Goal: Task Accomplishment & Management: Use online tool/utility

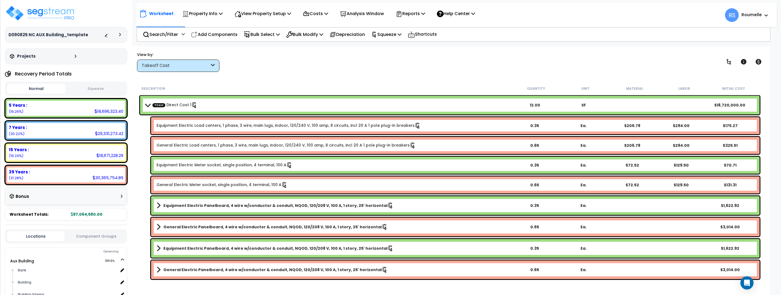
click at [334, 71] on div "View by: Takeoff Cost Takeoff Cost" at bounding box center [449, 62] width 629 height 20
click at [177, 67] on div "Takeoff Cost" at bounding box center [176, 66] width 68 height 6
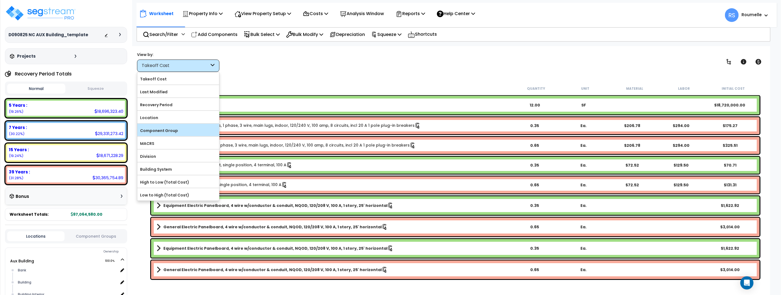
click at [180, 129] on label "Component Group" at bounding box center [178, 131] width 82 height 8
click at [0, 0] on input "Component Group" at bounding box center [0, 0] width 0 height 0
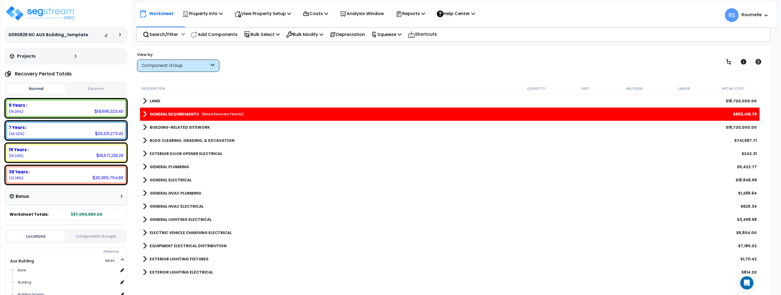
scroll to position [0, 0]
click at [179, 127] on b "BUILDING-RELATED SITEWORK" at bounding box center [180, 127] width 60 height 5
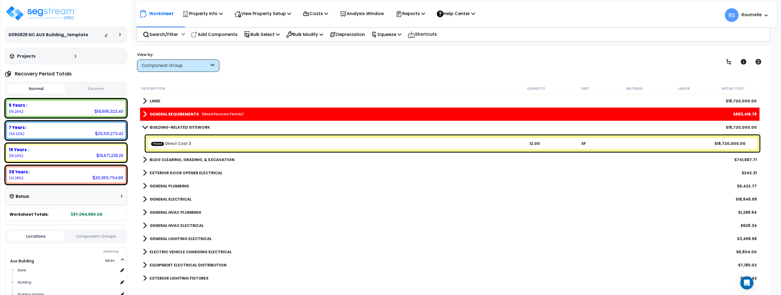
click at [184, 162] on b "BLDG CLEARING, GRADING, & EXCAVATION" at bounding box center [192, 159] width 85 height 5
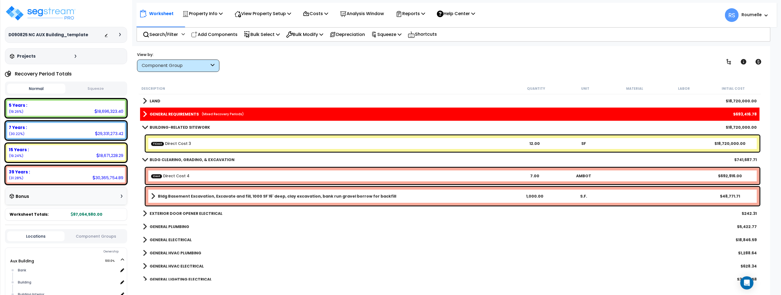
click at [186, 210] on link "EXTERIOR DOOR OPENER ELECTRICAL" at bounding box center [183, 214] width 80 height 8
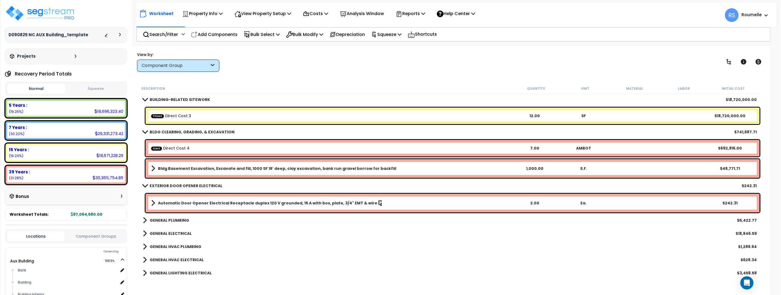
scroll to position [65, 0]
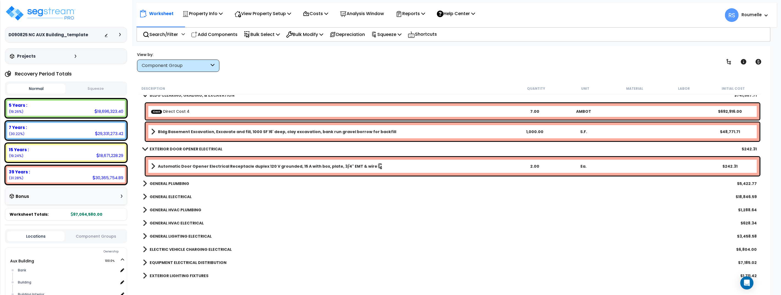
click at [186, 180] on link "GENERAL PLUMBING" at bounding box center [166, 184] width 46 height 8
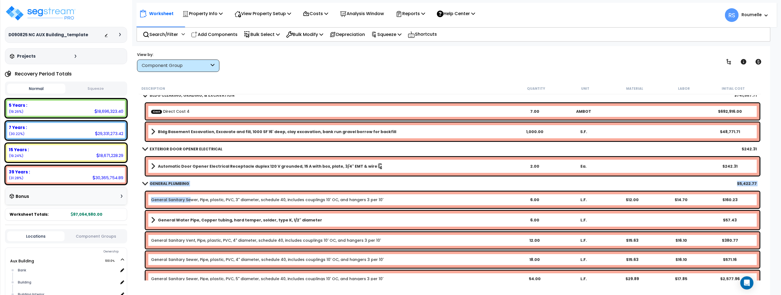
click at [189, 197] on link "General Sanitary Sewer, Pipe, plastic, PVC, 3" diameter, schedule 40, includes …" at bounding box center [267, 199] width 232 height 5
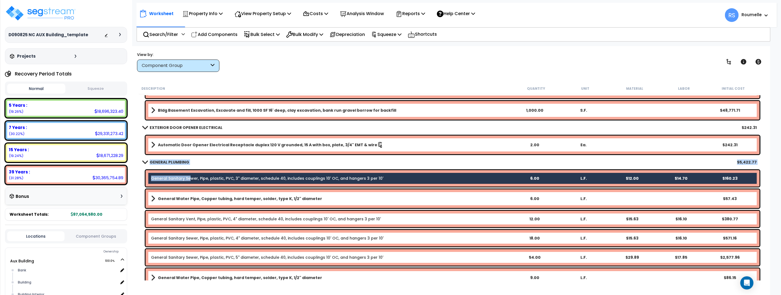
scroll to position [85, 0]
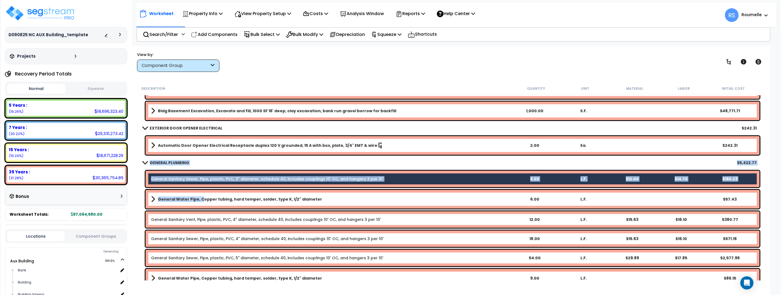
click at [199, 197] on b "General Water Pipe, Copper tubing, hard temper, solder, type K, 1/2" diameter" at bounding box center [240, 199] width 164 height 5
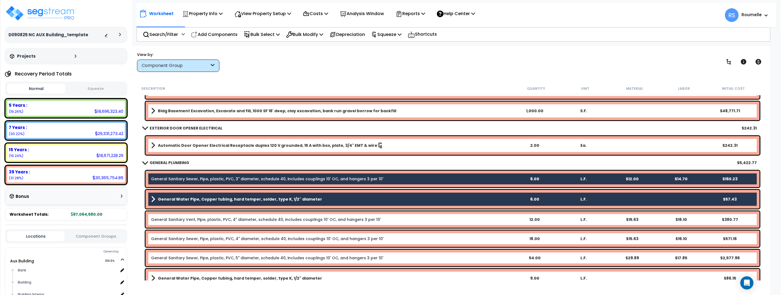
click at [208, 218] on link "General Sanitary Vent, Pipe, plastic, PVC, 4" diameter, schedule 40, includes c…" at bounding box center [266, 219] width 230 height 5
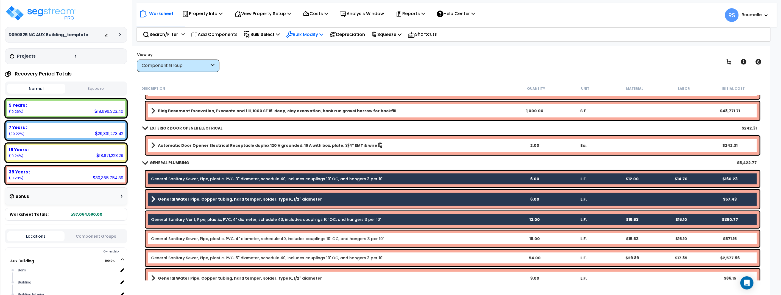
click at [323, 34] on icon at bounding box center [321, 34] width 4 height 4
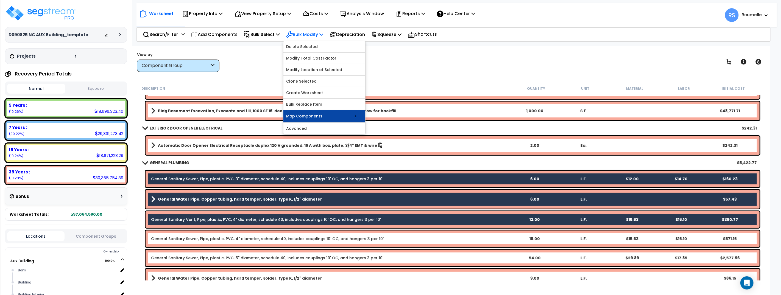
click at [327, 117] on link "Map Components" at bounding box center [324, 116] width 82 height 12
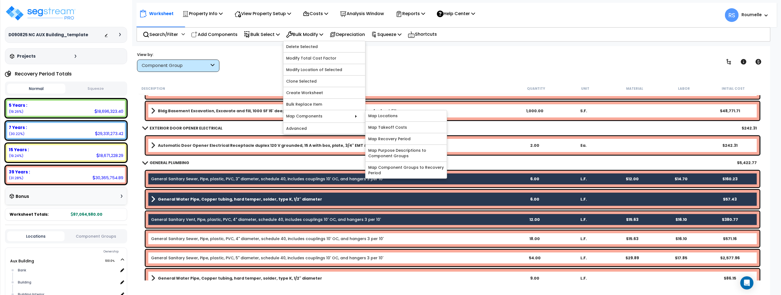
click at [420, 75] on div "Worksheet Property Info Property Setup Add Property Unit Template property Clon…" at bounding box center [450, 193] width 640 height 295
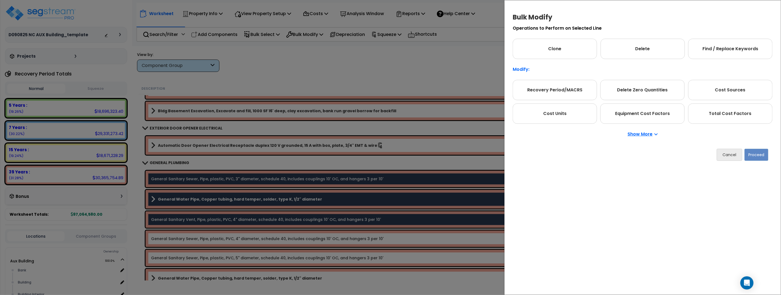
click at [641, 134] on p "Show More" at bounding box center [643, 134] width 30 height 4
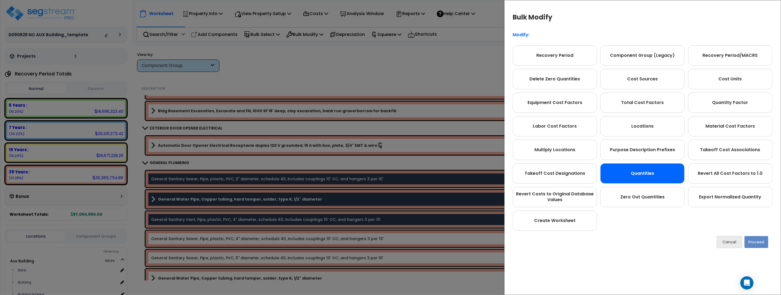
scroll to position [54, 0]
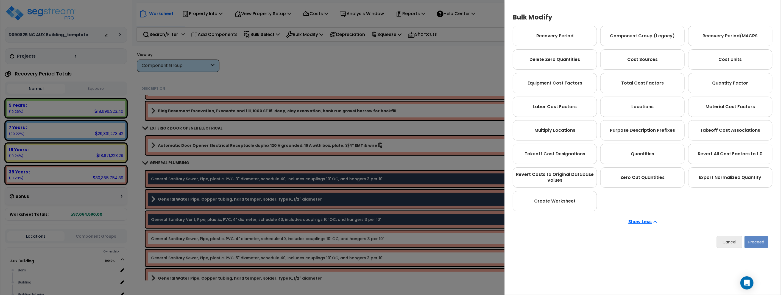
click at [640, 222] on p "Show Less" at bounding box center [642, 222] width 28 height 4
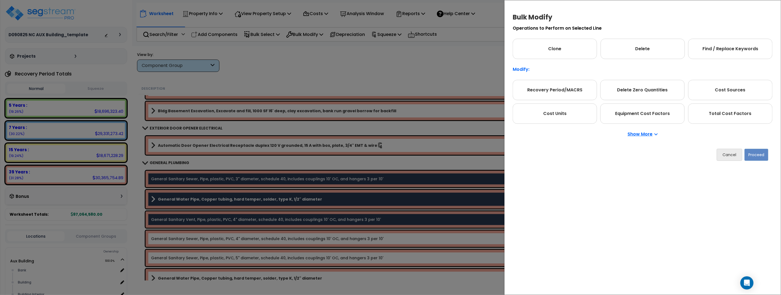
scroll to position [0, 0]
click at [641, 134] on p "Show More" at bounding box center [643, 134] width 30 height 4
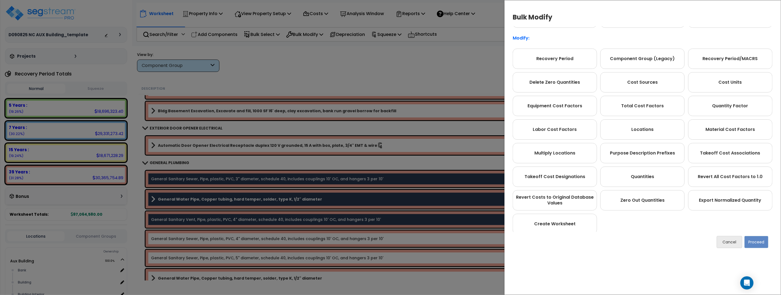
scroll to position [54, 0]
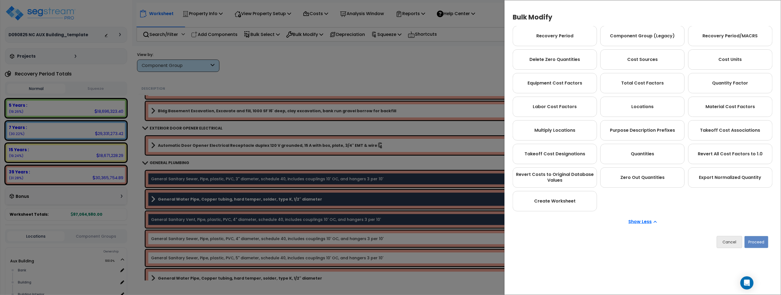
click at [648, 223] on p "Show Less" at bounding box center [642, 222] width 28 height 4
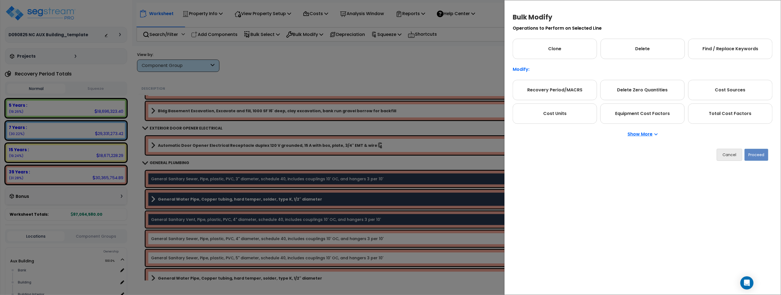
scroll to position [0, 0]
click at [645, 137] on div "Show More" at bounding box center [643, 134] width 260 height 21
click at [643, 134] on p "Show More" at bounding box center [643, 134] width 30 height 4
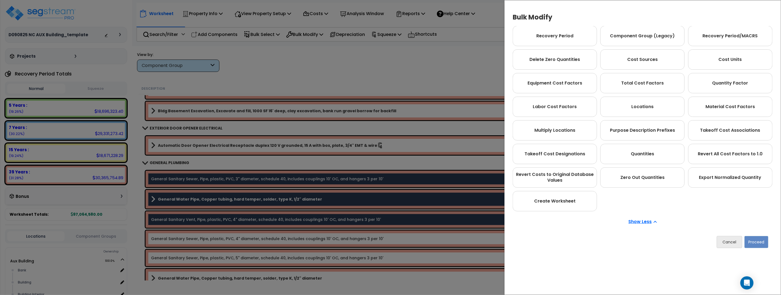
scroll to position [53, 0]
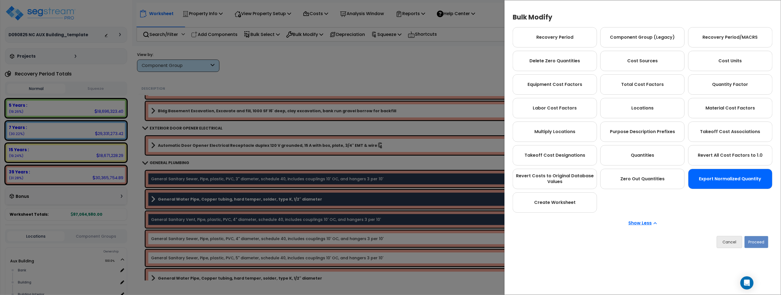
click at [738, 179] on div "Export Normalized Quantity" at bounding box center [730, 179] width 84 height 20
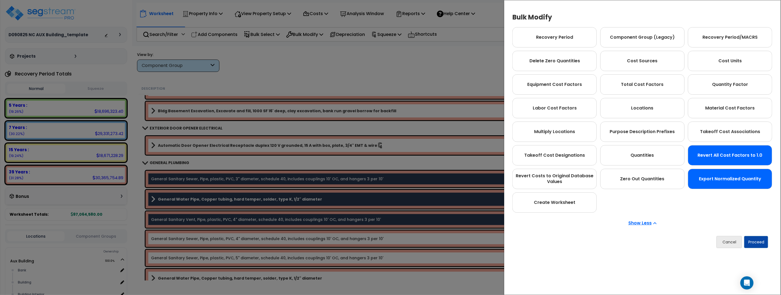
click at [722, 150] on div "Revert All Cost Factors to 1.0" at bounding box center [730, 155] width 84 height 20
click at [716, 177] on div "Export Normalized Quantity" at bounding box center [730, 179] width 84 height 20
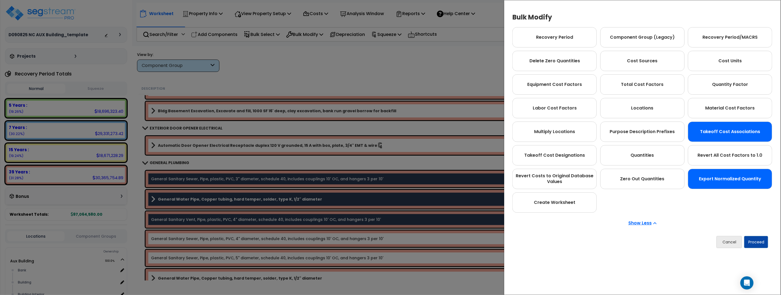
click at [718, 134] on div "Takeoff Cost Associations" at bounding box center [730, 132] width 84 height 20
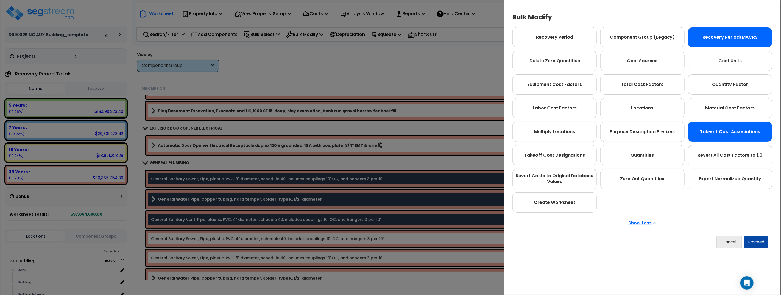
click at [708, 45] on div "Recovery Period/MACRS" at bounding box center [730, 37] width 84 height 20
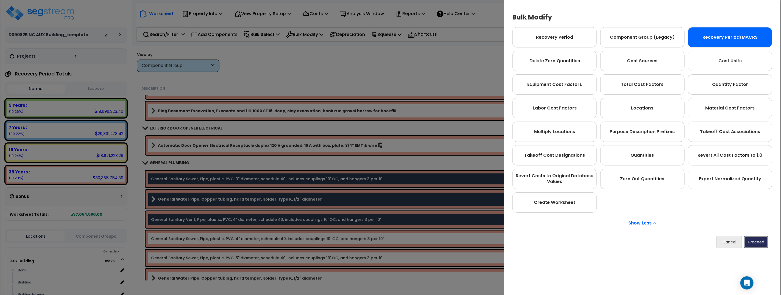
click at [754, 243] on button "Proceed" at bounding box center [756, 242] width 24 height 12
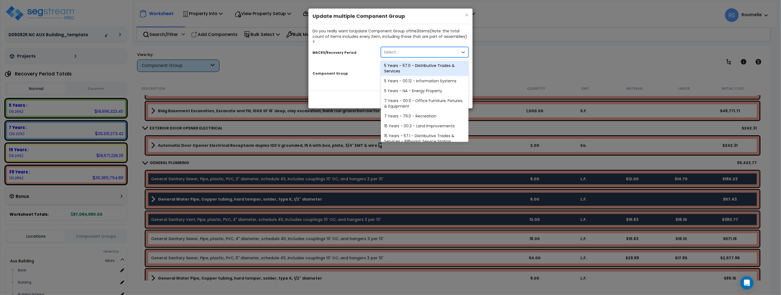
click at [403, 48] on div "Select..." at bounding box center [419, 52] width 77 height 9
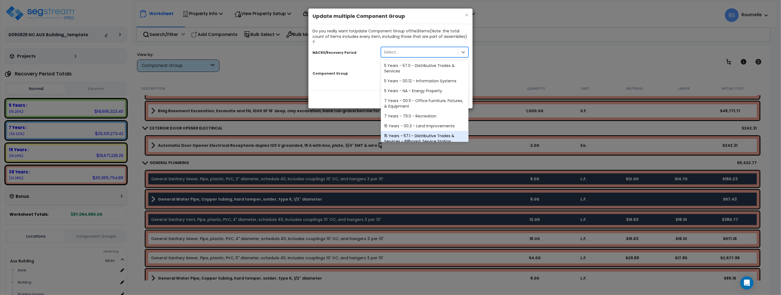
scroll to position [46, 0]
click at [412, 133] on div "40 Years - NA - Long-Life Property" at bounding box center [425, 136] width 88 height 10
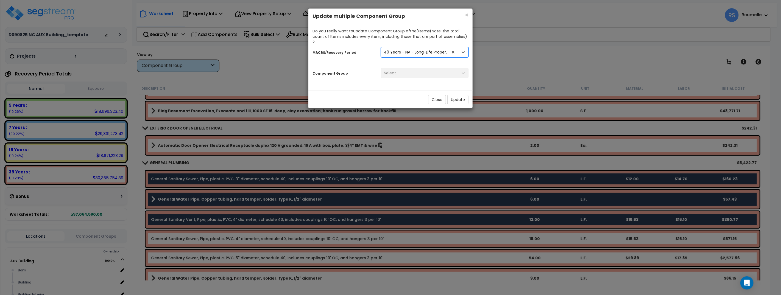
click at [413, 68] on div "Select..." at bounding box center [425, 73] width 96 height 10
click at [413, 69] on div "Select..." at bounding box center [419, 73] width 77 height 9
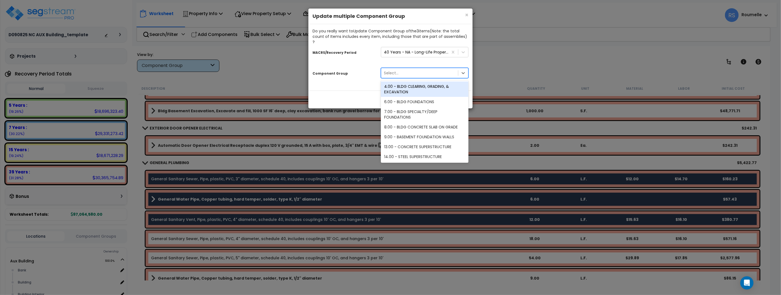
click at [355, 68] on div "Component Group" at bounding box center [342, 73] width 68 height 10
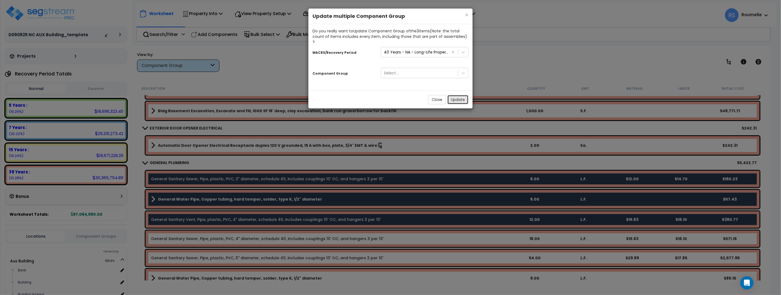
click at [462, 96] on button "Update" at bounding box center [457, 99] width 21 height 9
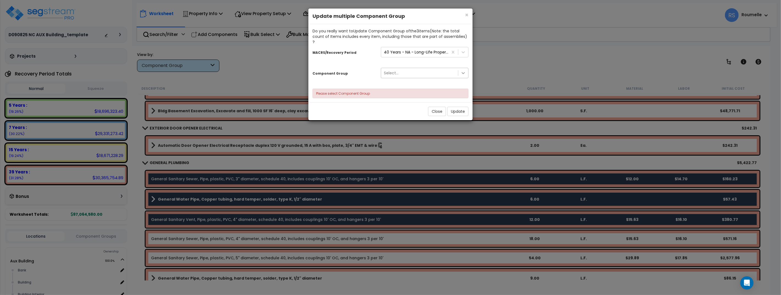
click at [465, 70] on icon at bounding box center [462, 72] width 5 height 5
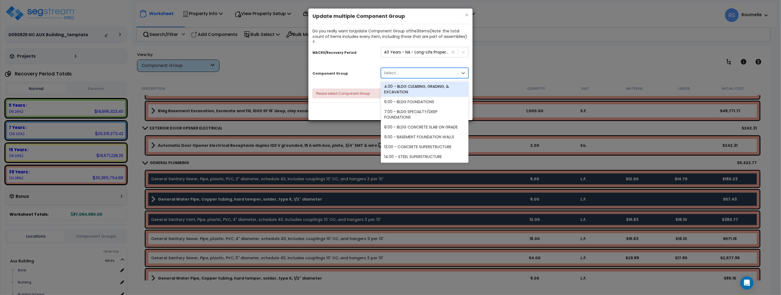
click at [466, 58] on div "MACRS/Recovery Period 40 Years - NA - Long-Life Property Component Group option…" at bounding box center [390, 72] width 156 height 54
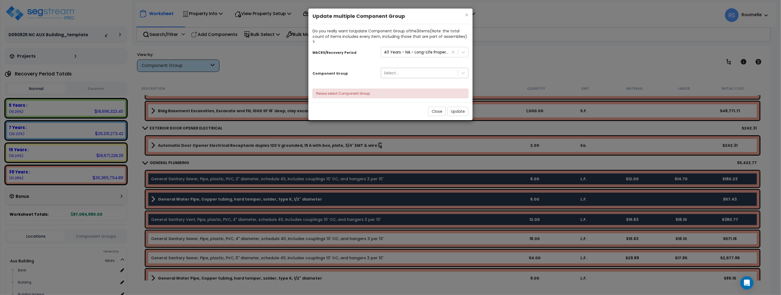
click at [429, 69] on div "Select..." at bounding box center [419, 73] width 77 height 9
click at [365, 68] on div "Component Group" at bounding box center [342, 73] width 68 height 10
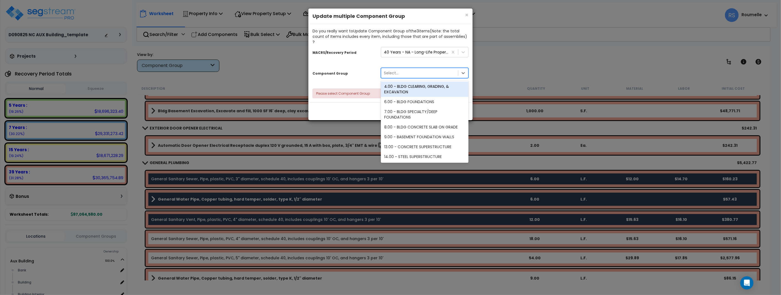
click at [403, 69] on div "Select..." at bounding box center [419, 73] width 77 height 9
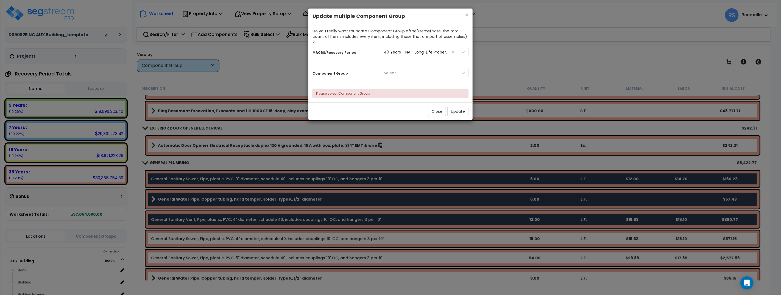
click at [349, 30] on div "Do you really want to Update Component Group of the 3 item s (Note: the total c…" at bounding box center [390, 36] width 156 height 16
drag, startPoint x: 350, startPoint y: 30, endPoint x: 314, endPoint y: 21, distance: 37.2
click at [314, 21] on div "× Close Update multiple Component Group Do you really want to Update Component …" at bounding box center [390, 64] width 165 height 112
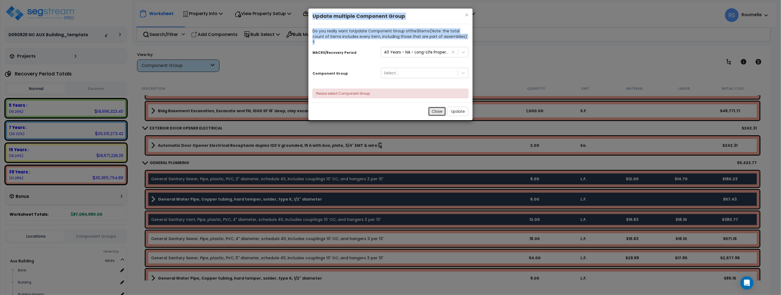
click at [436, 107] on button "Close" at bounding box center [437, 111] width 18 height 9
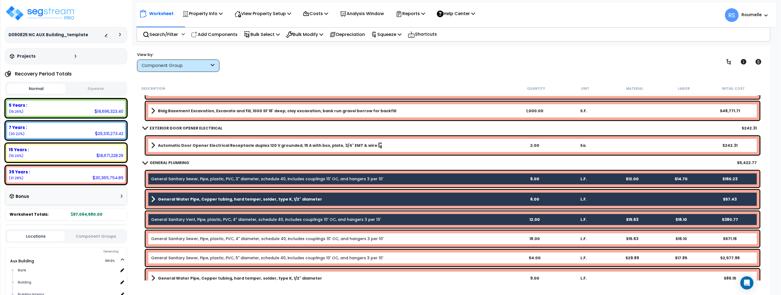
click at [208, 163] on div "GENERAL PLUMBING $5,422.77" at bounding box center [449, 162] width 619 height 13
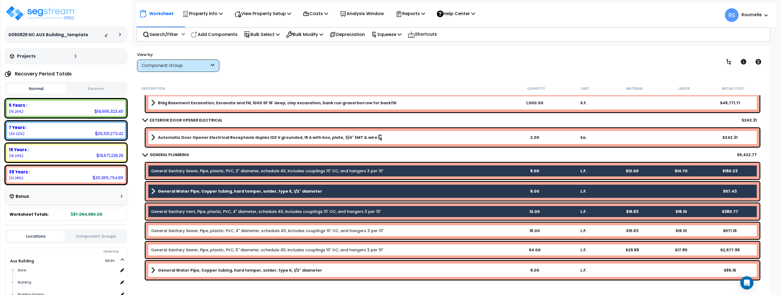
scroll to position [0, 0]
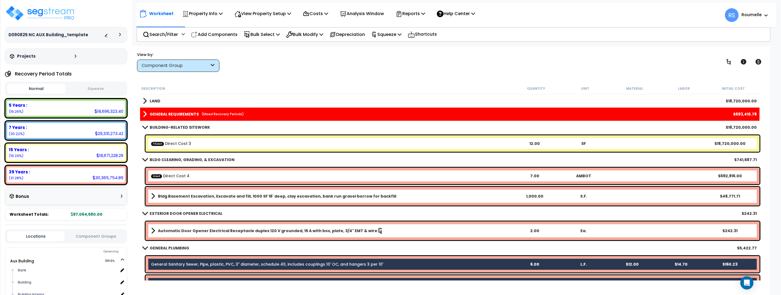
drag, startPoint x: 146, startPoint y: 127, endPoint x: 176, endPoint y: 81, distance: 54.9
click at [147, 125] on span at bounding box center [145, 127] width 8 height 4
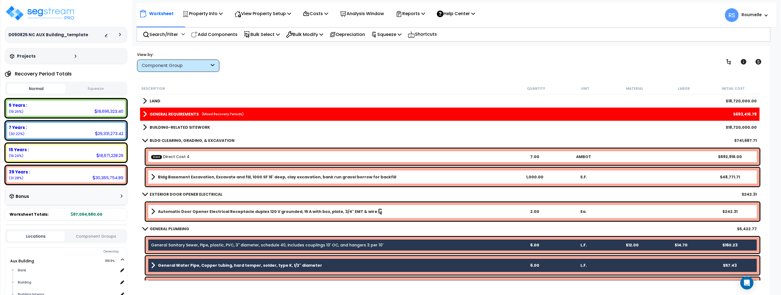
click at [184, 67] on div "Component Group" at bounding box center [176, 66] width 68 height 6
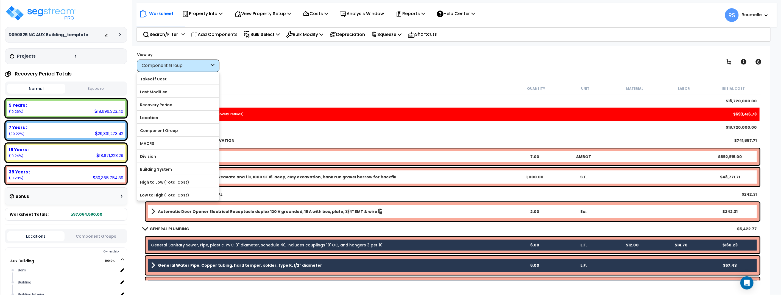
click at [173, 104] on label "Recovery Period" at bounding box center [178, 105] width 82 height 8
click at [0, 0] on input "Recovery Period" at bounding box center [0, 0] width 0 height 0
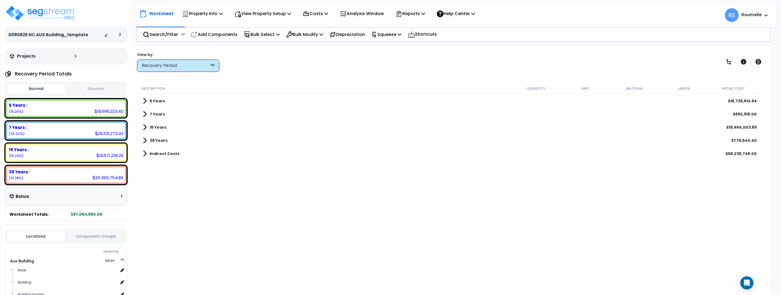
click at [188, 141] on div "39 Years $776,544.40" at bounding box center [449, 140] width 619 height 13
click at [163, 140] on b "39 Years" at bounding box center [159, 140] width 18 height 5
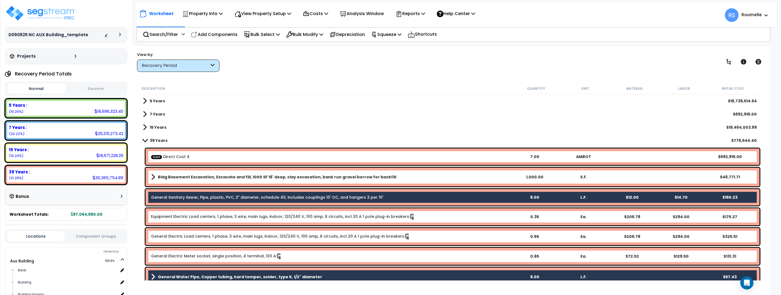
click at [158, 127] on b "15 Years" at bounding box center [158, 127] width 17 height 5
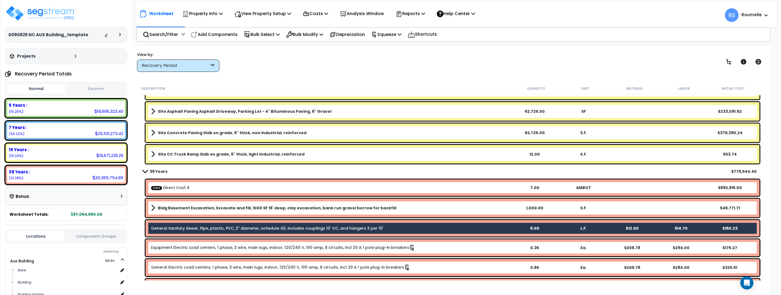
scroll to position [150, 0]
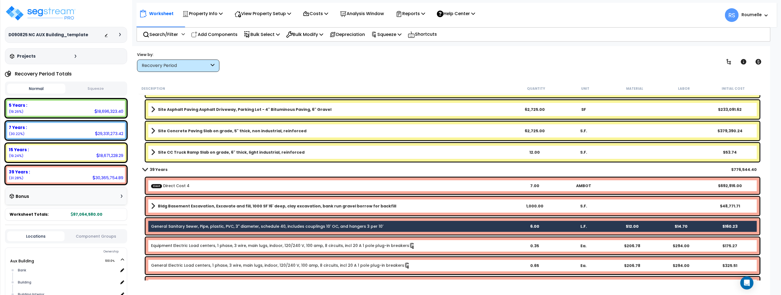
click at [165, 65] on div "Recovery Period" at bounding box center [176, 66] width 68 height 6
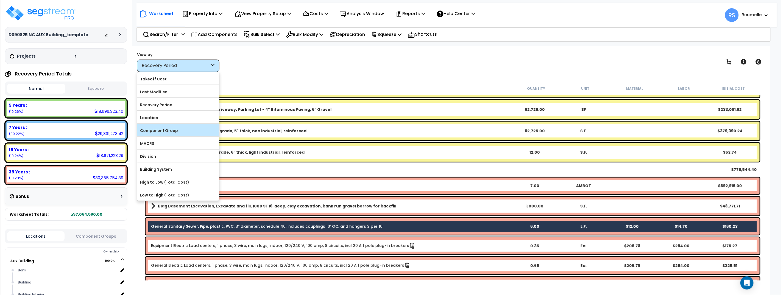
click at [180, 127] on label "Component Group" at bounding box center [178, 131] width 82 height 8
click at [0, 0] on input "Component Group" at bounding box center [0, 0] width 0 height 0
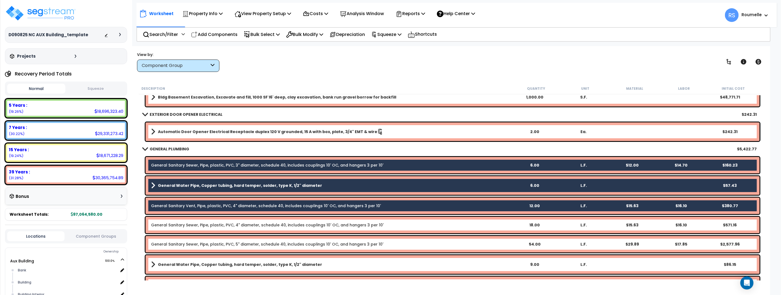
scroll to position [0, 0]
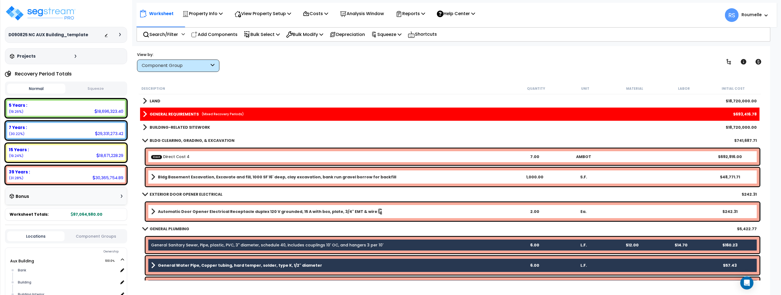
drag, startPoint x: 202, startPoint y: 143, endPoint x: 199, endPoint y: 137, distance: 7.1
click at [202, 143] on b "BLDG CLEARING, GRADING, & EXCAVATION" at bounding box center [192, 140] width 85 height 5
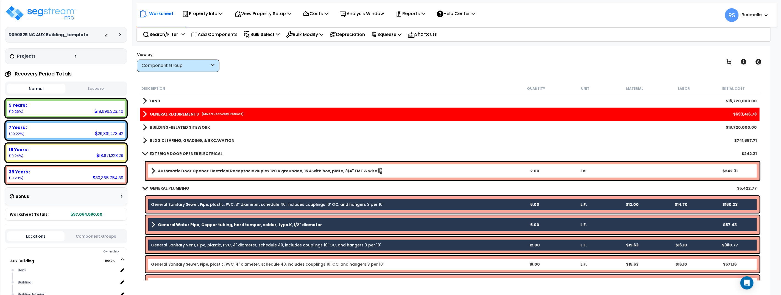
click at [177, 124] on link "BUILDING-RELATED SITEWORK" at bounding box center [176, 128] width 67 height 8
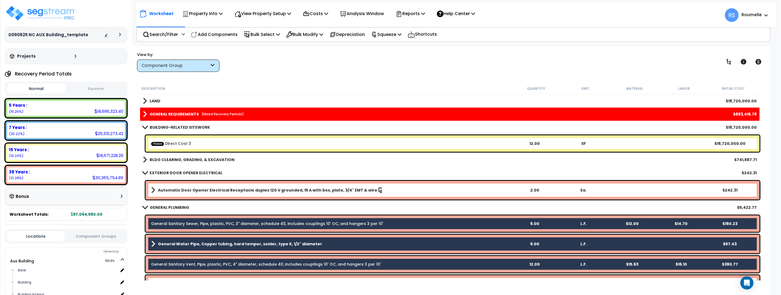
click at [186, 161] on b "BLDG CLEARING, GRADING, & EXCAVATION" at bounding box center [192, 159] width 85 height 5
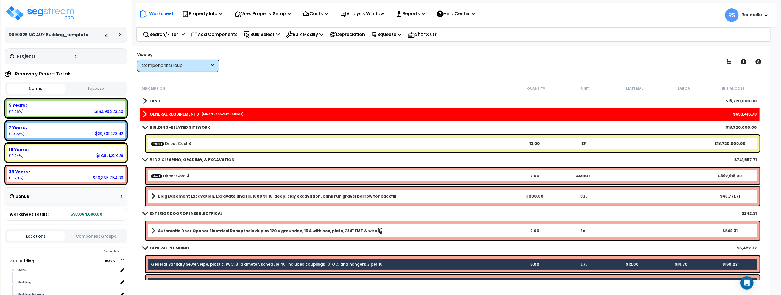
click at [190, 211] on b "EXTERIOR DOOR OPENER ELECTRICAL" at bounding box center [186, 213] width 73 height 5
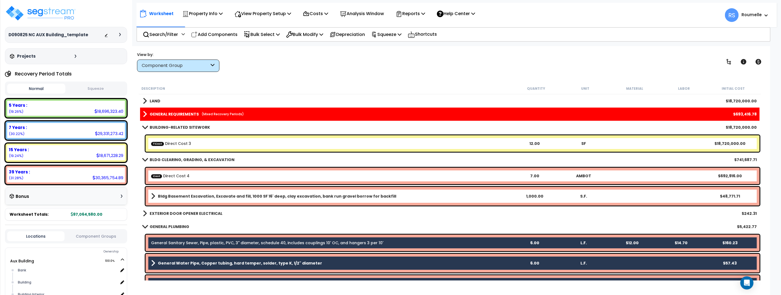
click at [184, 228] on b "GENERAL PLUMBING" at bounding box center [170, 226] width 40 height 5
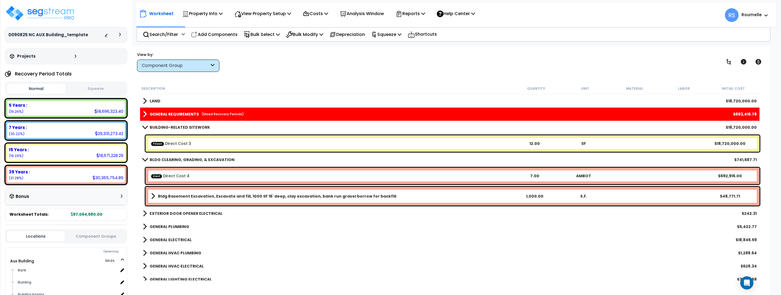
click at [182, 239] on b "GENERAL ELECTRICAL" at bounding box center [171, 239] width 42 height 5
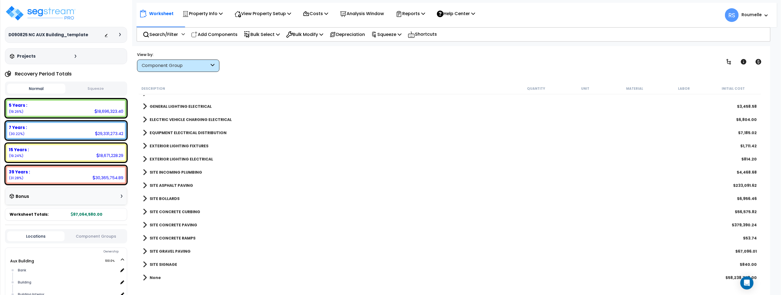
scroll to position [364, 0]
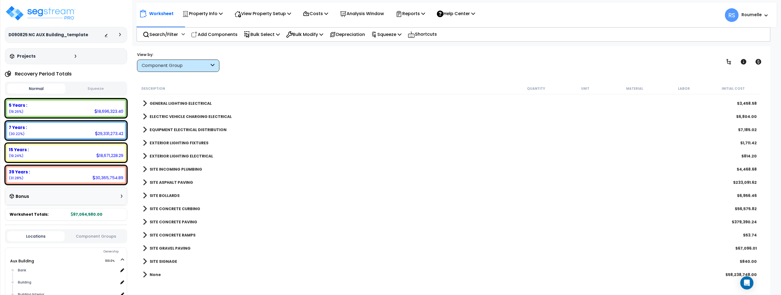
click at [188, 167] on b "SITE INCOMING PLUMBING" at bounding box center [176, 169] width 52 height 5
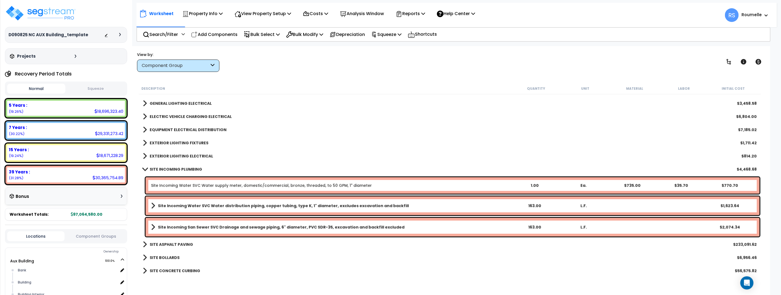
click at [189, 155] on b "EXTERIOR LIGHTING ELECTRICAL" at bounding box center [181, 155] width 63 height 5
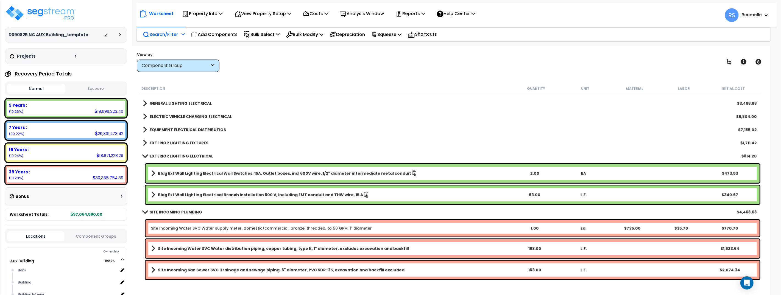
click at [184, 34] on icon at bounding box center [182, 34] width 3 height 4
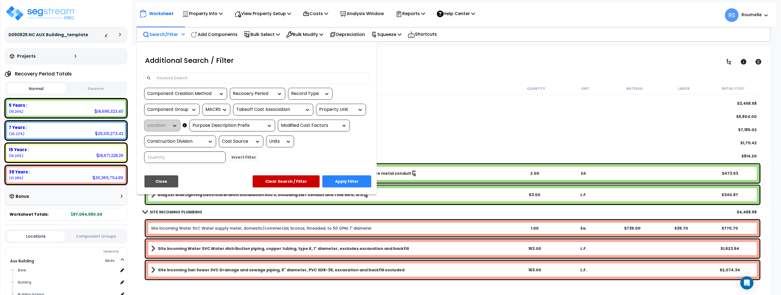
click at [190, 111] on div at bounding box center [192, 109] width 8 height 5
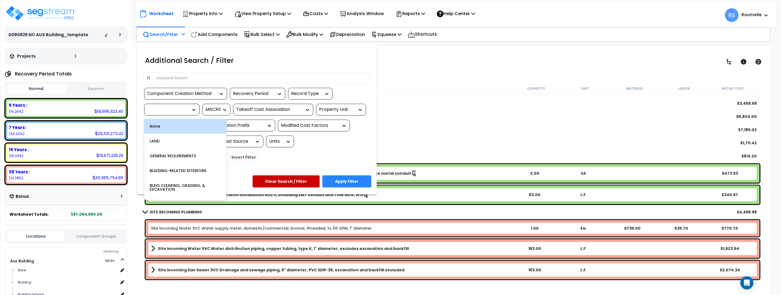
click at [321, 65] on div "Additional Search / Filter" at bounding box center [256, 59] width 234 height 17
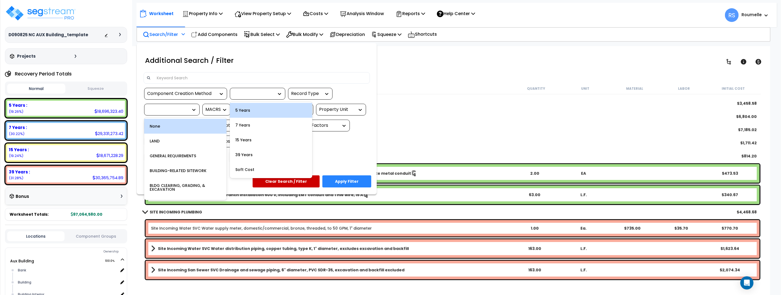
click at [278, 91] on icon at bounding box center [279, 93] width 5 height 5
click at [258, 110] on div "5 Years" at bounding box center [271, 110] width 82 height 15
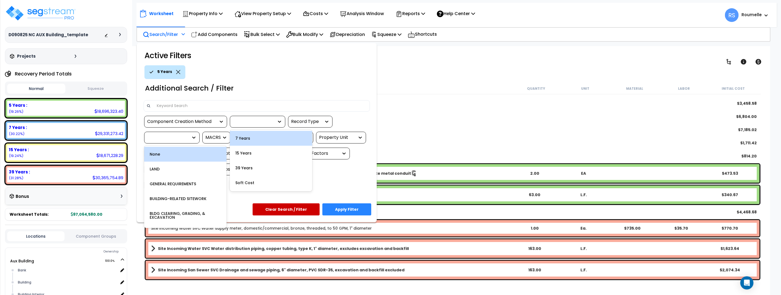
click at [279, 122] on icon at bounding box center [279, 122] width 3 height 2
click at [257, 139] on div "7 Years" at bounding box center [271, 138] width 82 height 15
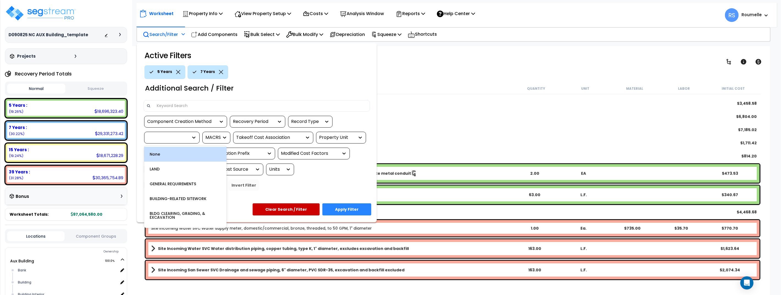
click at [302, 92] on div "Additional Search / Filter" at bounding box center [256, 87] width 234 height 17
click at [349, 206] on button "Apply Filter" at bounding box center [346, 209] width 49 height 12
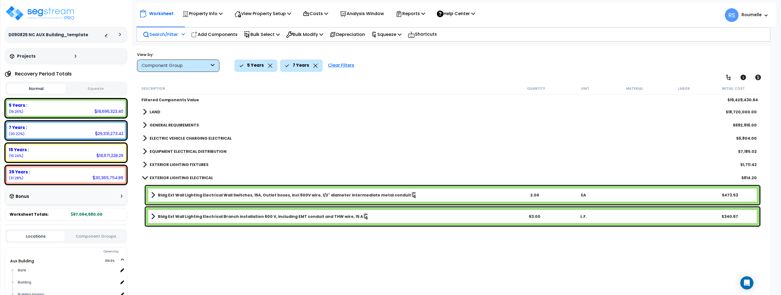
scroll to position [0, 0]
click at [192, 163] on b "EXTERIOR LIGHTING FIXTURES" at bounding box center [179, 164] width 59 height 5
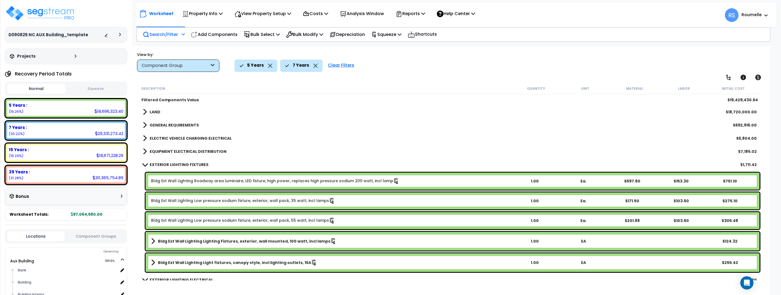
click at [192, 163] on b "EXTERIOR LIGHTING FIXTURES" at bounding box center [179, 164] width 59 height 5
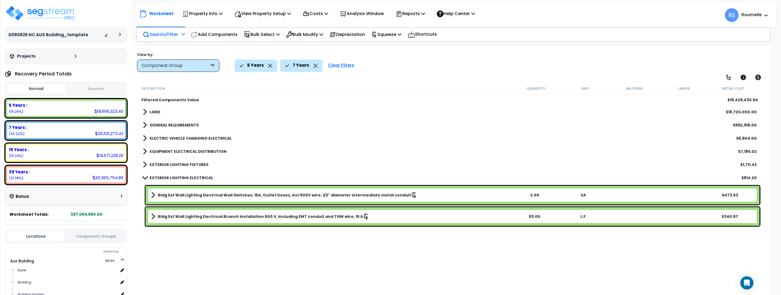
click at [228, 177] on div "EXTERIOR LIGHTING ELECTRICAL $814.20" at bounding box center [449, 177] width 619 height 13
click at [228, 166] on div "EXTERIOR LIGHTING FIXTURES $1,711.42" at bounding box center [449, 164] width 619 height 13
click at [193, 163] on b "EXTERIOR LIGHTING FIXTURES" at bounding box center [179, 164] width 59 height 5
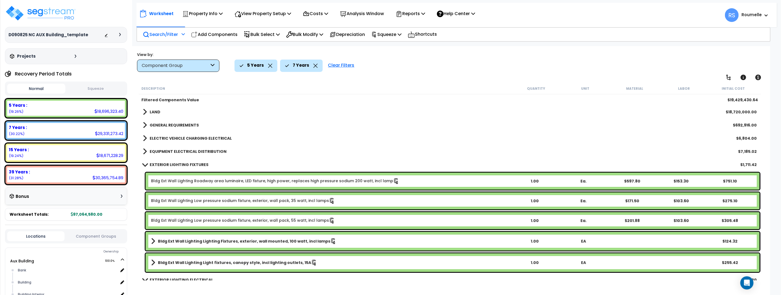
click at [160, 150] on b "EQUIPMENT ELECTRICAL DISTRIBUTION" at bounding box center [188, 151] width 77 height 5
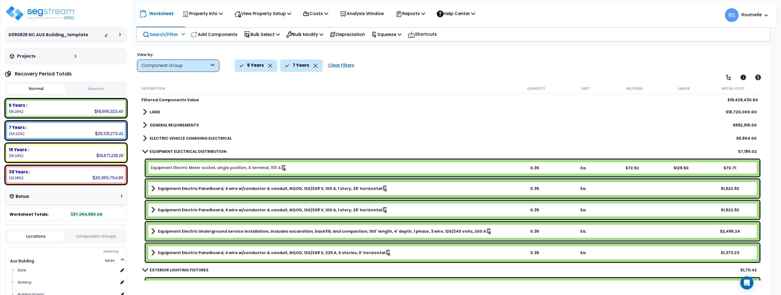
click at [153, 139] on b "ELECTRIC VEHICLE CHARGING ELECTRICAL" at bounding box center [191, 138] width 82 height 5
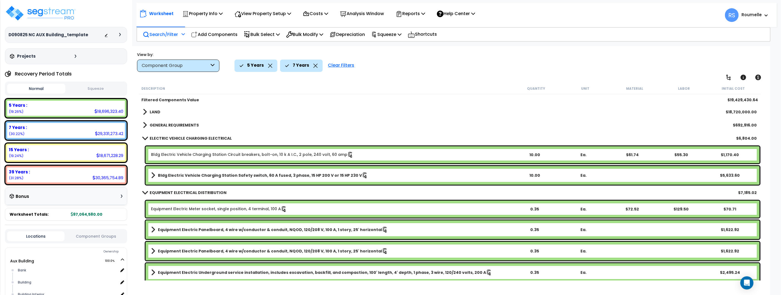
drag, startPoint x: 154, startPoint y: 124, endPoint x: 156, endPoint y: 114, distance: 10.3
click at [154, 124] on b "GENERAL REQUIREMENTS" at bounding box center [174, 124] width 49 height 5
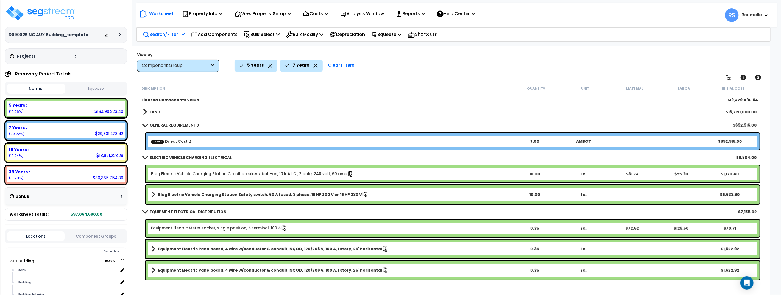
click at [157, 110] on b "LAND" at bounding box center [155, 111] width 11 height 5
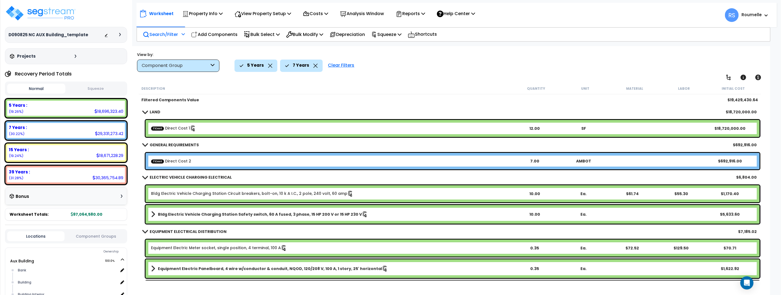
click at [300, 65] on p "7 Years" at bounding box center [301, 65] width 16 height 7
drag, startPoint x: 315, startPoint y: 65, endPoint x: 300, endPoint y: 64, distance: 15.9
click at [315, 65] on icon at bounding box center [315, 66] width 4 height 4
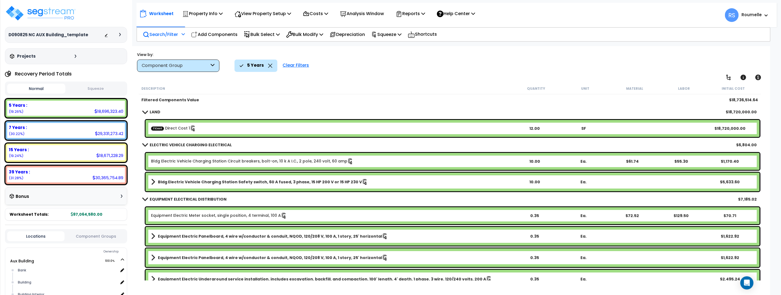
click at [160, 34] on p "Search/Filter" at bounding box center [160, 34] width 35 height 7
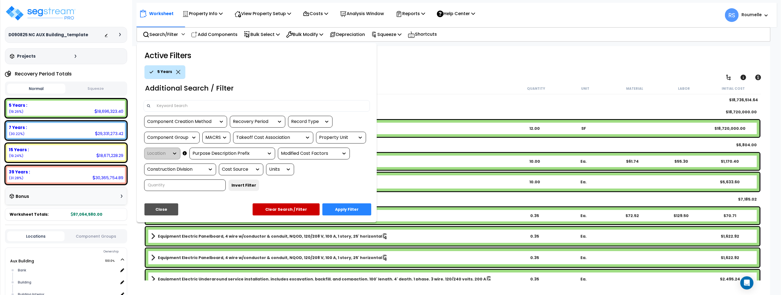
click at [264, 121] on div "Recovery Period" at bounding box center [253, 122] width 41 height 6
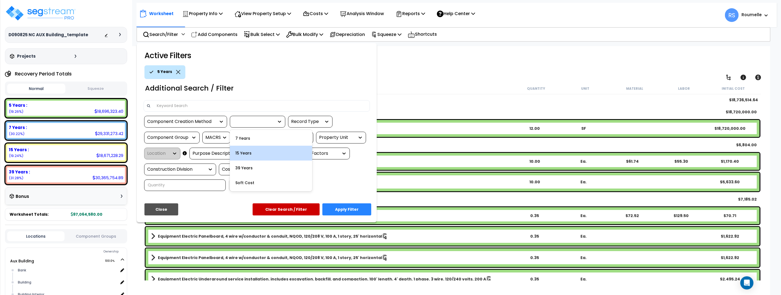
click at [254, 153] on div "15 Years" at bounding box center [271, 153] width 82 height 15
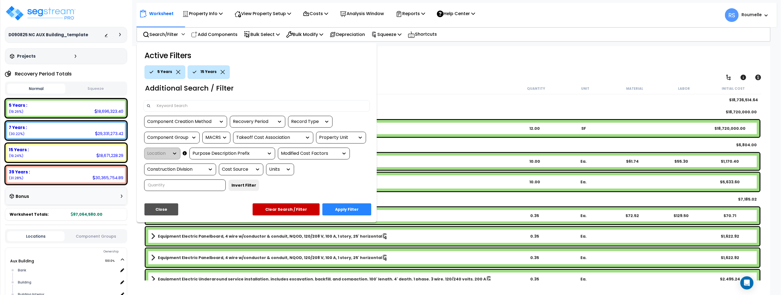
drag, startPoint x: 347, startPoint y: 209, endPoint x: 357, endPoint y: 195, distance: 17.2
click at [347, 209] on button "Apply Filter" at bounding box center [346, 209] width 49 height 12
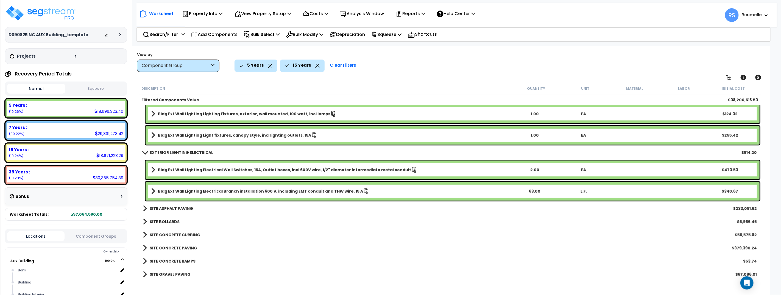
scroll to position [326, 0]
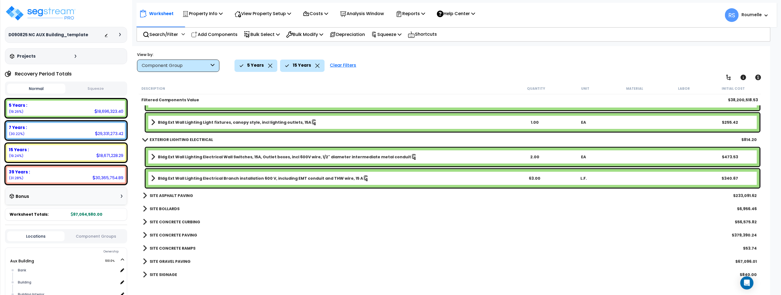
click at [183, 194] on b "SITE ASPHALT PAVING" at bounding box center [171, 195] width 43 height 5
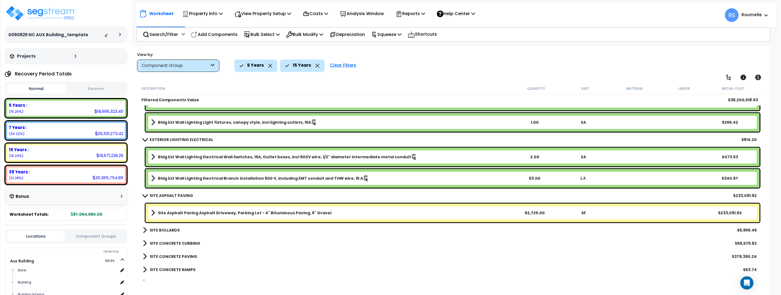
click at [188, 226] on div "SITE BOLLARDS $6,956.46" at bounding box center [449, 230] width 619 height 13
click at [167, 230] on b "SITE BOLLARDS" at bounding box center [165, 230] width 30 height 5
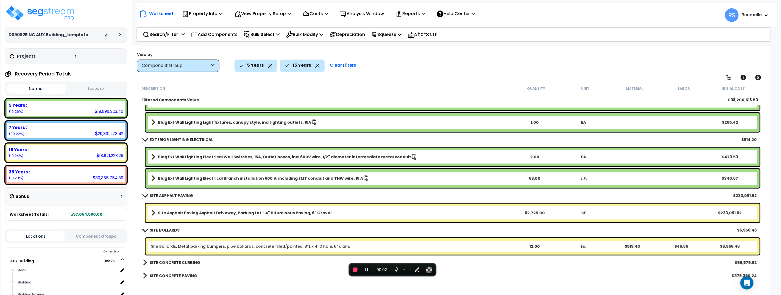
click at [267, 157] on b "Bldg Ext Wall Lighting Electrical Wall Switches, 15A, Outlet boxes, incl 600V w…" at bounding box center [284, 156] width 253 height 5
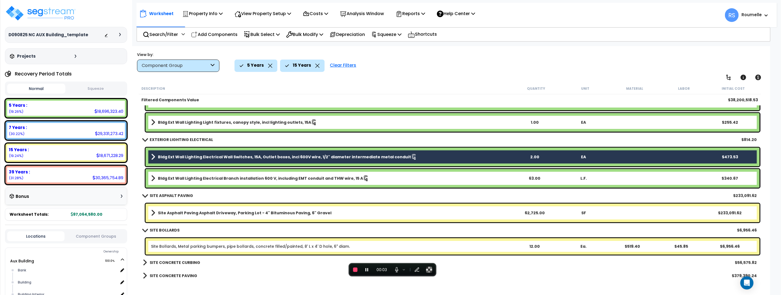
click at [266, 212] on b "Site Asphalt Paving Asphalt Driveway, Parking Lot - 4" Bituminous Paving, 6" Gr…" at bounding box center [245, 212] width 174 height 5
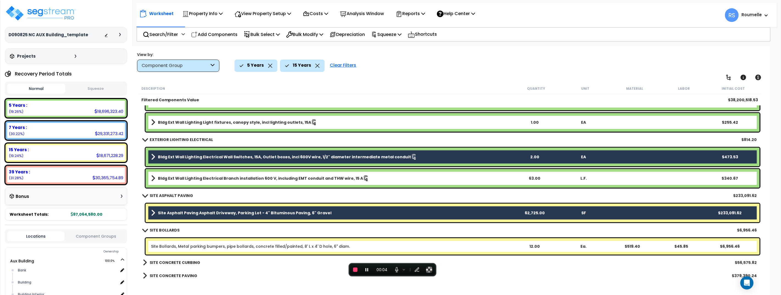
scroll to position [366, 0]
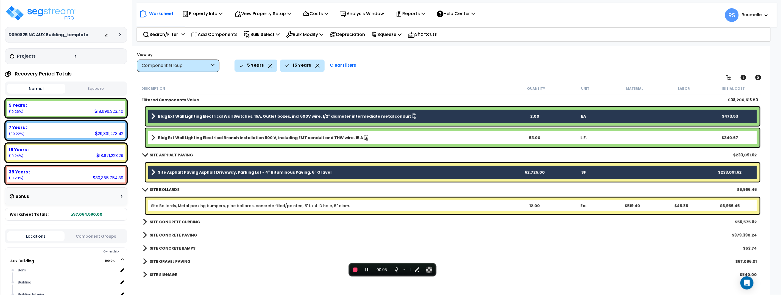
click at [191, 221] on b "SITE CONCRETE CURBING" at bounding box center [175, 221] width 51 height 5
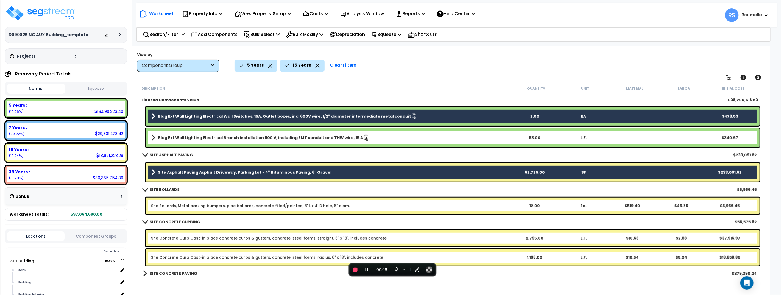
drag, startPoint x: 219, startPoint y: 238, endPoint x: 226, endPoint y: 226, distance: 13.8
click at [219, 237] on link "Site Concrete Curb Cast-in place concrete curbs & gutters, concrete, steel form…" at bounding box center [269, 238] width 236 height 5
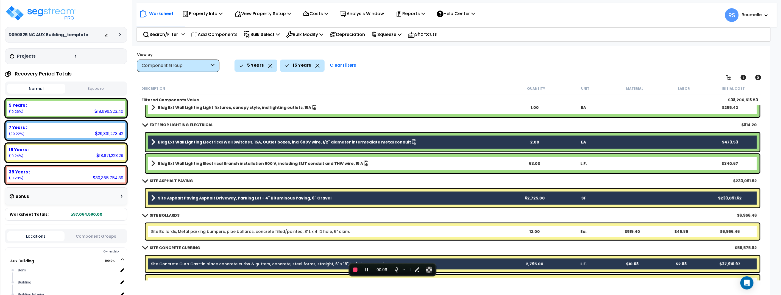
scroll to position [323, 0]
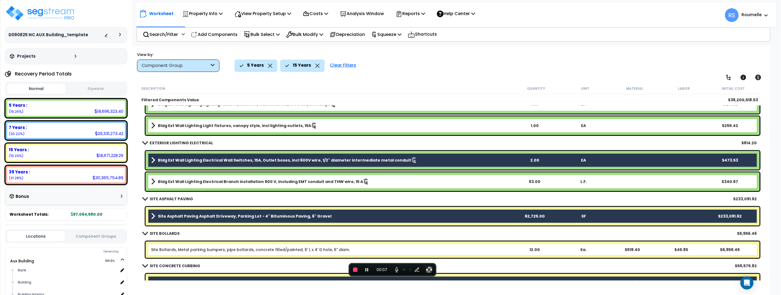
click at [256, 125] on b "Bldg Ext Wall Lighting Light fixtures, canopy style, incl lighting outlets, 15A" at bounding box center [234, 125] width 153 height 5
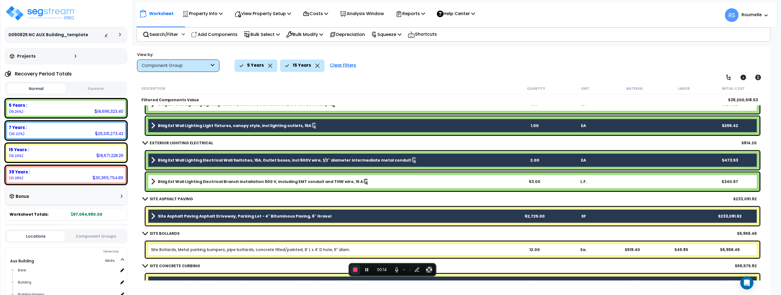
click at [355, 270] on span "End recording" at bounding box center [355, 270] width 4 height 4
click at [354, 270] on span "End recording" at bounding box center [355, 270] width 4 height 4
click at [322, 35] on p "Bulk Modify" at bounding box center [304, 34] width 37 height 7
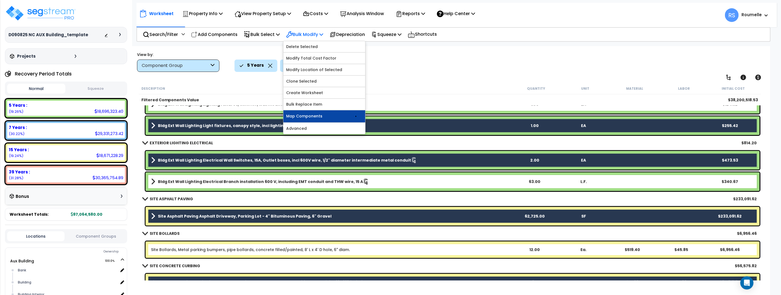
click at [326, 114] on link "Map Components" at bounding box center [324, 116] width 82 height 12
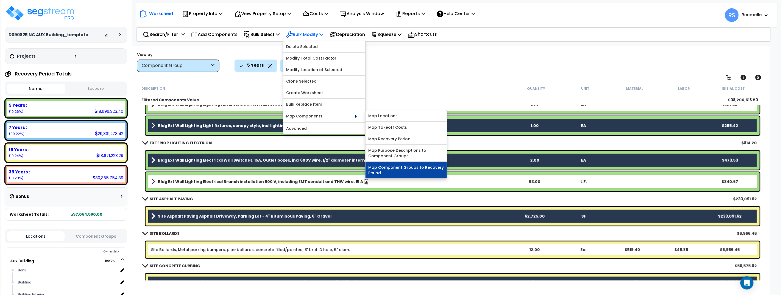
click at [407, 172] on link "Map Component Groups to Recovery Period" at bounding box center [405, 170] width 81 height 16
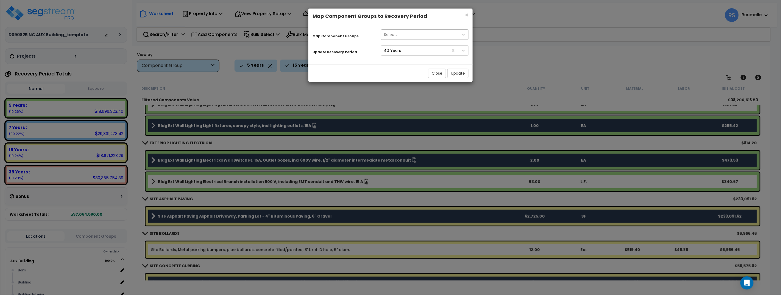
click at [426, 35] on div "Select..." at bounding box center [419, 34] width 77 height 9
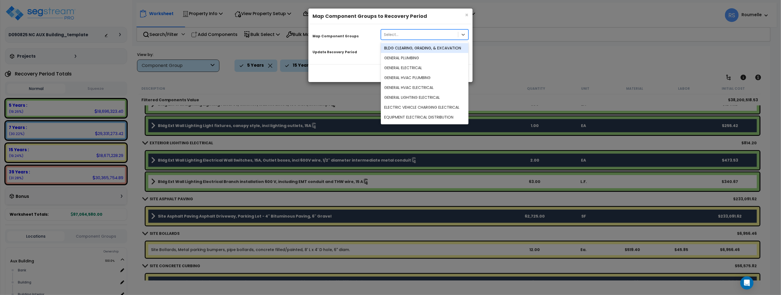
click at [353, 37] on small "Map Component Groups" at bounding box center [335, 36] width 46 height 4
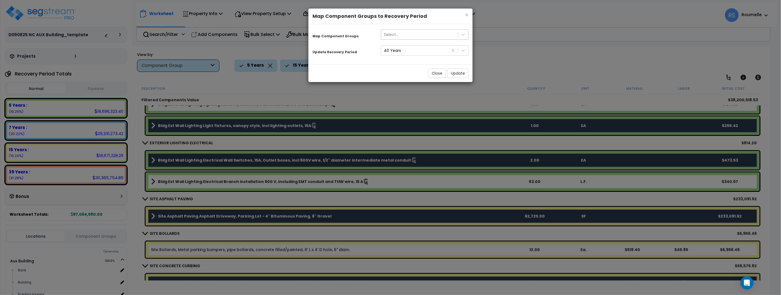
click at [412, 37] on div "Select..." at bounding box center [419, 34] width 77 height 9
click at [340, 35] on small "Map Component Groups" at bounding box center [335, 36] width 46 height 4
click at [439, 36] on div "Select..." at bounding box center [419, 34] width 77 height 9
click at [361, 37] on div "Map Component Groups" at bounding box center [342, 35] width 68 height 10
click at [463, 74] on button "Update" at bounding box center [457, 73] width 21 height 9
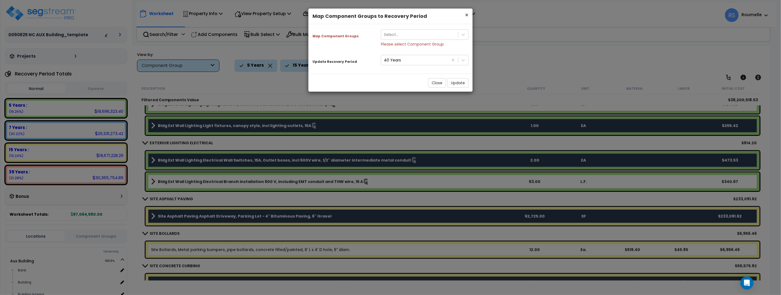
click at [467, 15] on span "×" at bounding box center [467, 15] width 4 height 8
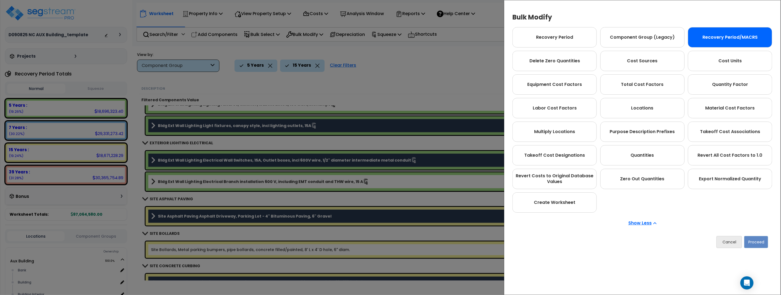
click at [731, 41] on div "Recovery Period/MACRS" at bounding box center [730, 37] width 84 height 20
click at [762, 241] on button "Proceed" at bounding box center [756, 242] width 24 height 12
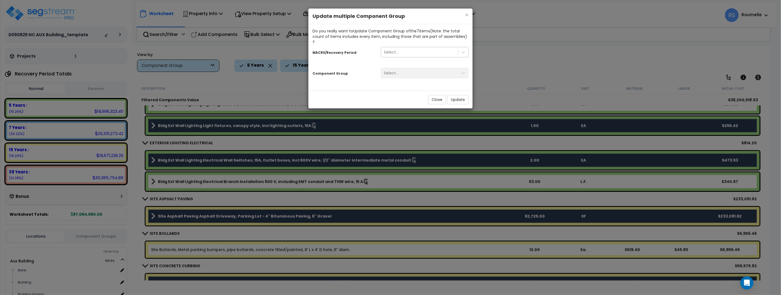
click at [426, 48] on div "Select..." at bounding box center [419, 52] width 77 height 9
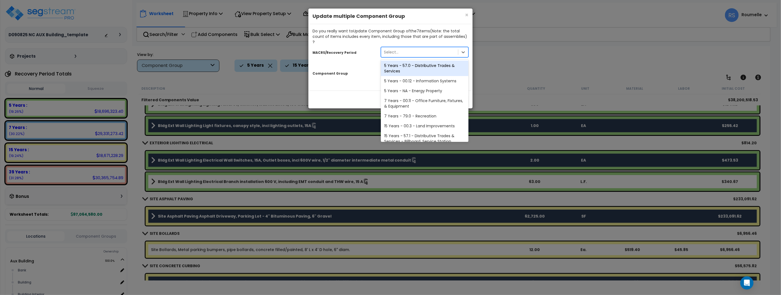
click at [367, 36] on div "Do you really want to Update Component Group of the 7 item s (Note: the total c…" at bounding box center [390, 36] width 156 height 16
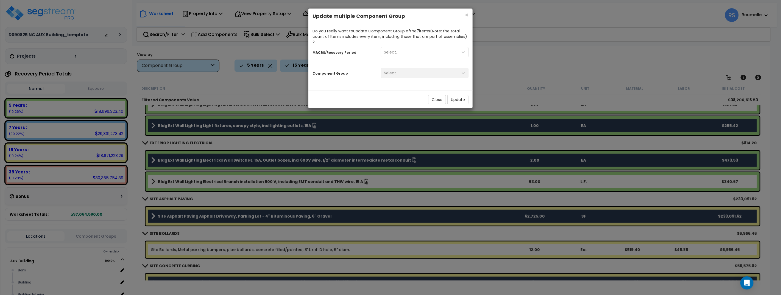
click at [447, 71] on div "Select..." at bounding box center [425, 73] width 96 height 10
drag, startPoint x: 450, startPoint y: 44, endPoint x: 444, endPoint y: 49, distance: 8.4
click at [450, 48] on div "Select..." at bounding box center [419, 52] width 77 height 9
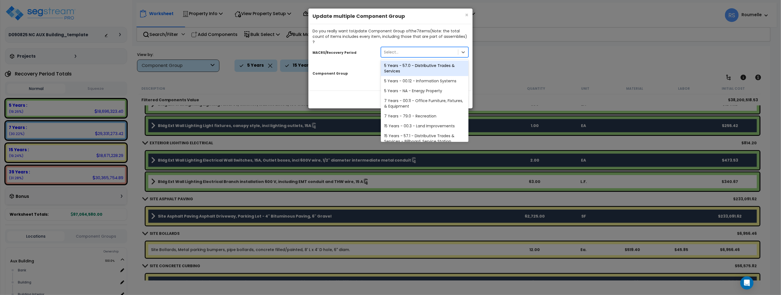
click at [433, 61] on div "5 Years - 57.0 - Distributive Trades & Services" at bounding box center [425, 68] width 88 height 15
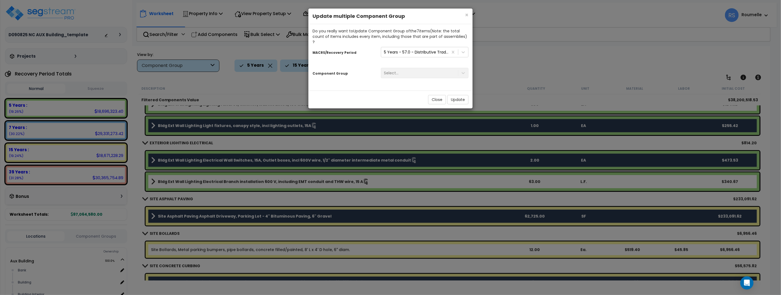
click at [423, 70] on div "Select..." at bounding box center [425, 73] width 96 height 10
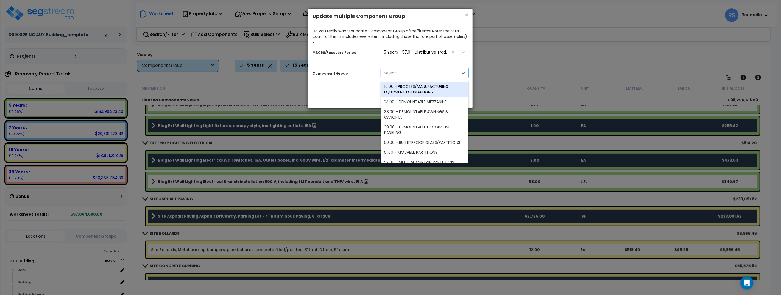
click at [451, 69] on div "Select..." at bounding box center [419, 73] width 77 height 9
click at [349, 59] on div "MACRS/Recovery Period 5 Years - 57.0 - Distributive Trades & Services Component…" at bounding box center [390, 64] width 156 height 38
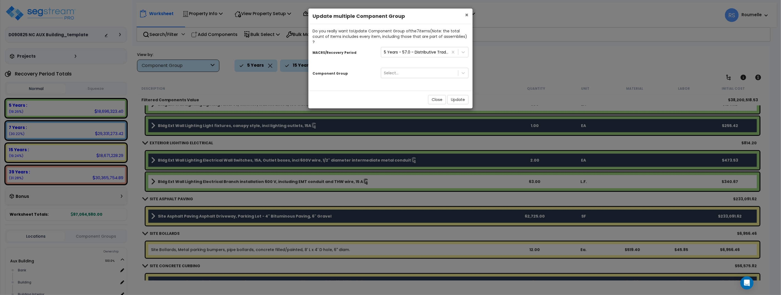
drag, startPoint x: 466, startPoint y: 14, endPoint x: 441, endPoint y: 24, distance: 27.7
click at [466, 15] on span "×" at bounding box center [467, 15] width 4 height 8
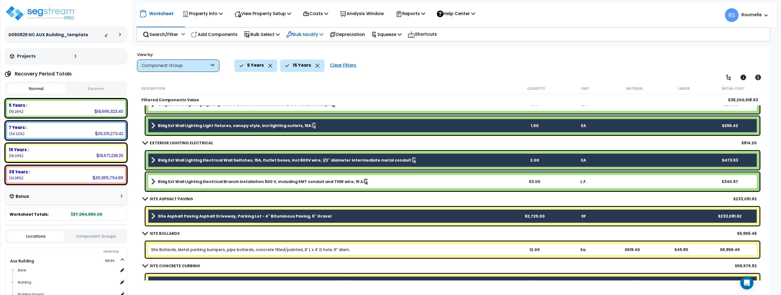
click at [321, 35] on p "Bulk Modify" at bounding box center [304, 34] width 37 height 7
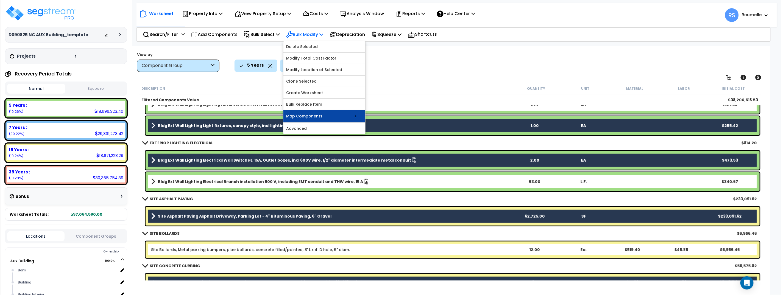
click at [338, 118] on link "Map Components" at bounding box center [324, 116] width 82 height 12
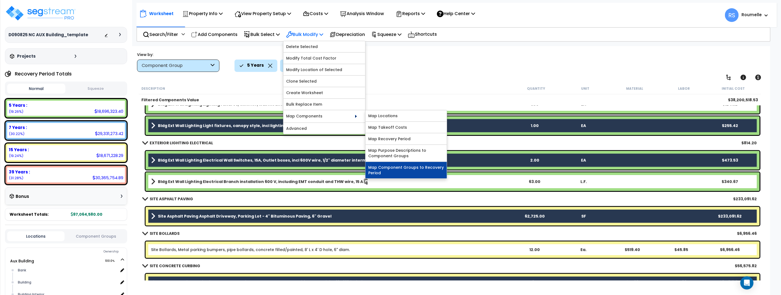
click at [412, 173] on link "Map Component Groups to Recovery Period" at bounding box center [405, 170] width 81 height 16
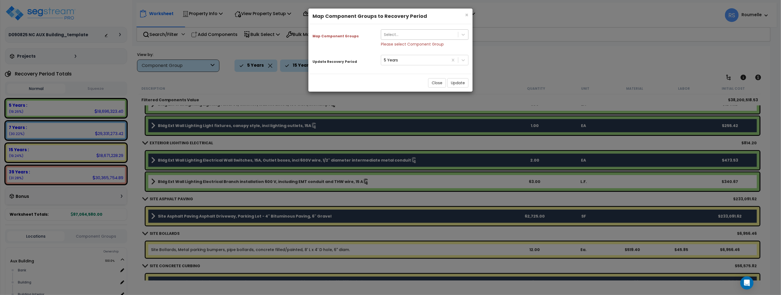
click at [403, 33] on div "Select..." at bounding box center [419, 34] width 77 height 9
click at [351, 50] on div "Map Component Groups Select... Error: Please select Component Group Update Reco…" at bounding box center [390, 46] width 156 height 37
click at [466, 14] on span "×" at bounding box center [467, 15] width 4 height 8
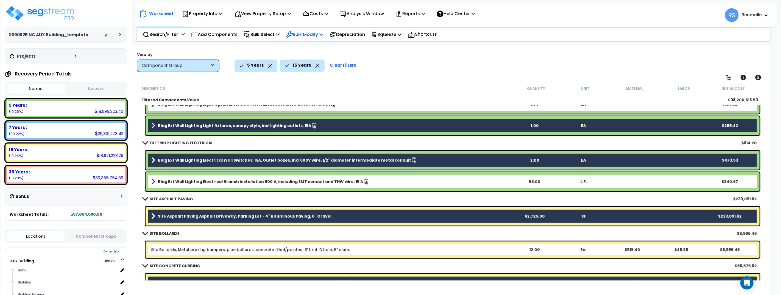
click at [323, 35] on icon at bounding box center [321, 34] width 4 height 4
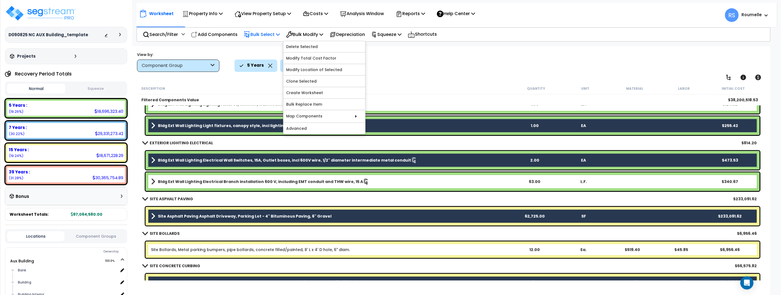
click at [280, 36] on icon at bounding box center [278, 34] width 4 height 4
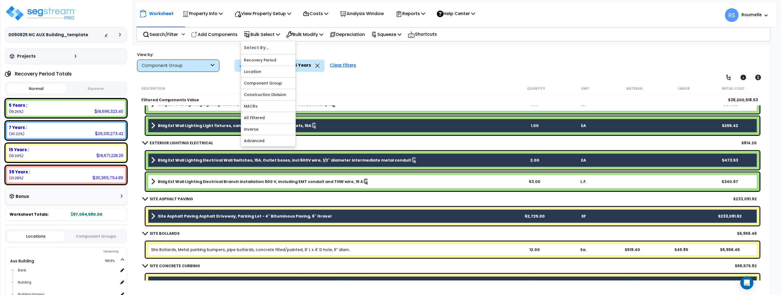
drag, startPoint x: 426, startPoint y: 90, endPoint x: 425, endPoint y: 93, distance: 2.8
click at [426, 90] on div "Description" at bounding box center [326, 88] width 370 height 5
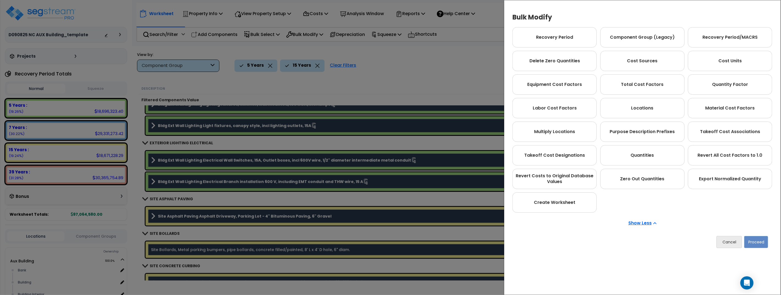
click at [406, 67] on div "Bulk Modify Operations to Perform on Selected Line Clone Delete Find / Replace …" at bounding box center [390, 147] width 781 height 295
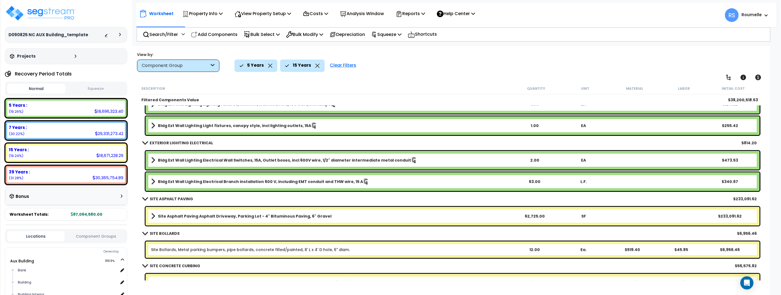
click at [413, 123] on link "Bldg Ext Wall Lighting Light fixtures, canopy style, incl lighting outlets, 15A" at bounding box center [330, 126] width 359 height 8
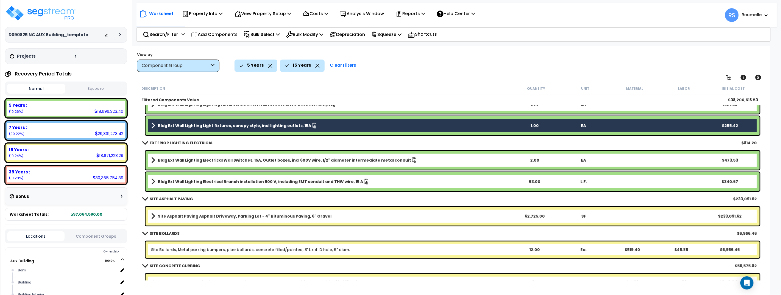
drag, startPoint x: 398, startPoint y: 160, endPoint x: 398, endPoint y: 169, distance: 9.1
click at [411, 160] on icon at bounding box center [414, 160] width 6 height 6
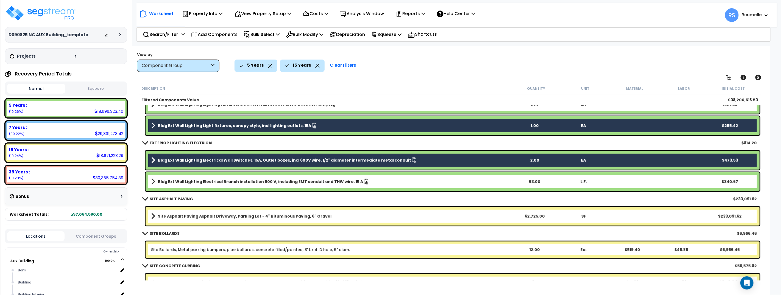
drag, startPoint x: 400, startPoint y: 176, endPoint x: 400, endPoint y: 186, distance: 9.9
click at [400, 176] on div "Bldg Ext Wall Lighting Electrical Branch installation 600 V, including EMT cond…" at bounding box center [453, 181] width 614 height 19
drag, startPoint x: 400, startPoint y: 209, endPoint x: 383, endPoint y: 214, distance: 17.2
click at [400, 209] on div "Site Asphalt Paving Asphalt Driveway, Parking Lot - 4" Bituminous Paving, 6" Gr…" at bounding box center [453, 216] width 614 height 19
drag, startPoint x: 340, startPoint y: 180, endPoint x: 337, endPoint y: 191, distance: 10.8
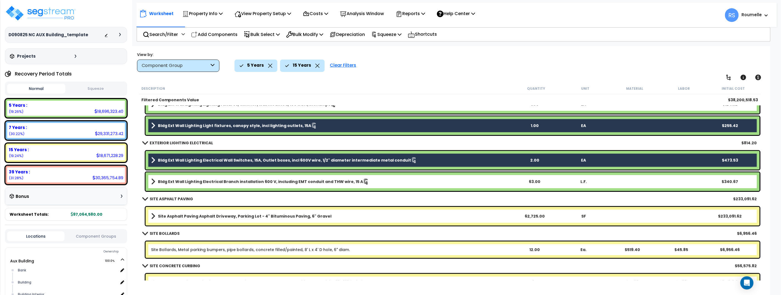
click at [340, 180] on b "Bldg Ext Wall Lighting Electrical Branch installation 600 V, including EMT cond…" at bounding box center [260, 181] width 205 height 5
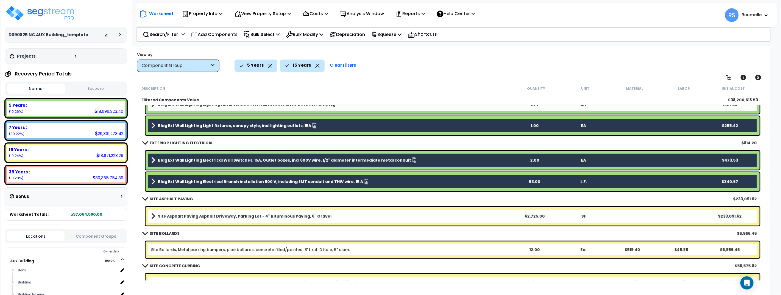
drag, startPoint x: 334, startPoint y: 215, endPoint x: 335, endPoint y: 218, distance: 3.4
click at [334, 215] on link "Site Asphalt Paving Asphalt Driveway, Parking Lot - 4" Bituminous Paving, 6" Gr…" at bounding box center [330, 216] width 359 height 8
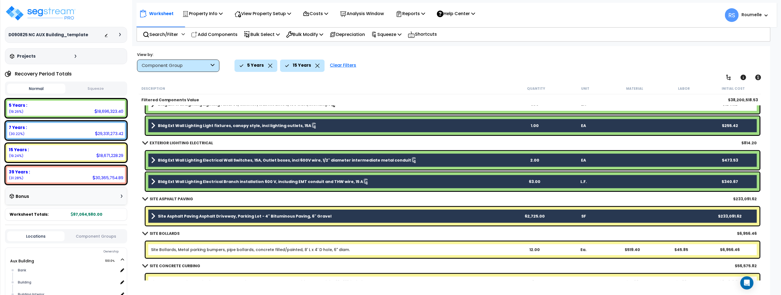
click at [329, 249] on link "Site Bollards, Metal parking bumpers, pipe bollards, concrete filled/painted, 8…" at bounding box center [250, 249] width 199 height 5
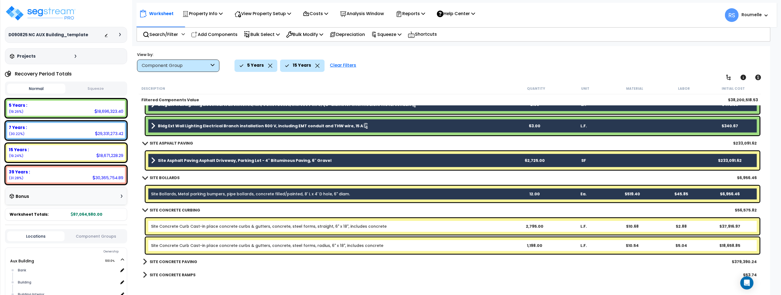
scroll to position [405, 0]
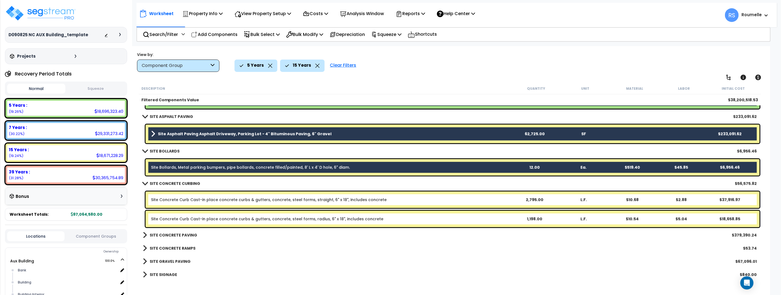
drag, startPoint x: 323, startPoint y: 221, endPoint x: 304, endPoint y: 232, distance: 21.7
click at [322, 221] on link "Site Concrete Curb Cast-in place concrete curbs & gutters, concrete, steel form…" at bounding box center [267, 218] width 232 height 5
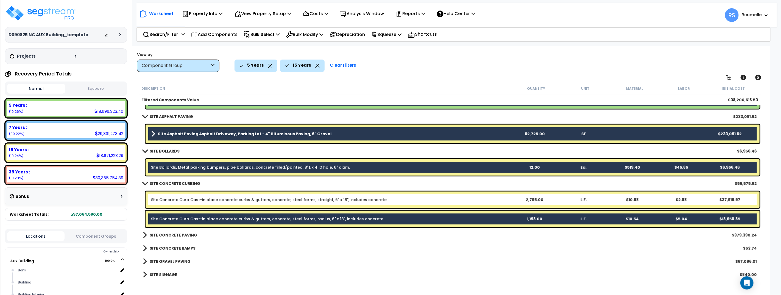
click at [253, 238] on div "SITE CONCRETE PAVING $379,390.24" at bounding box center [449, 235] width 619 height 13
click at [176, 236] on b "SITE CONCRETE PAVING" at bounding box center [173, 235] width 47 height 5
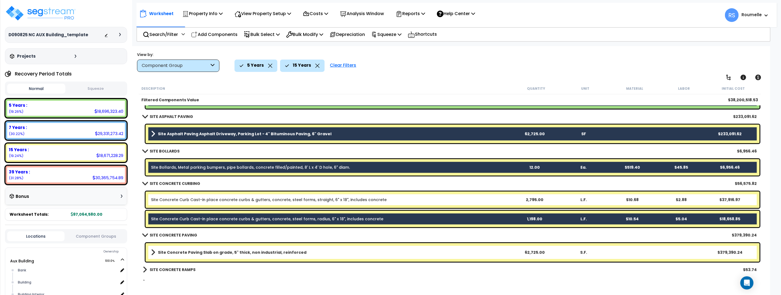
drag, startPoint x: 202, startPoint y: 254, endPoint x: 193, endPoint y: 266, distance: 14.3
click at [201, 254] on b "Site Concrete Paving Slab on grade, 5" thick, non industrial, reinforced" at bounding box center [232, 252] width 149 height 5
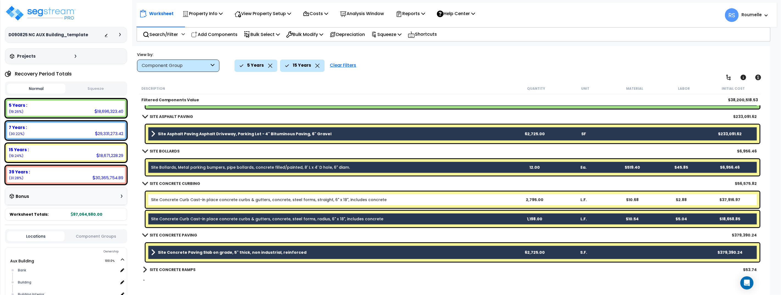
drag, startPoint x: 189, startPoint y: 270, endPoint x: 194, endPoint y: 264, distance: 7.2
click at [189, 270] on b "SITE CONCRETE RAMPS" at bounding box center [173, 269] width 46 height 5
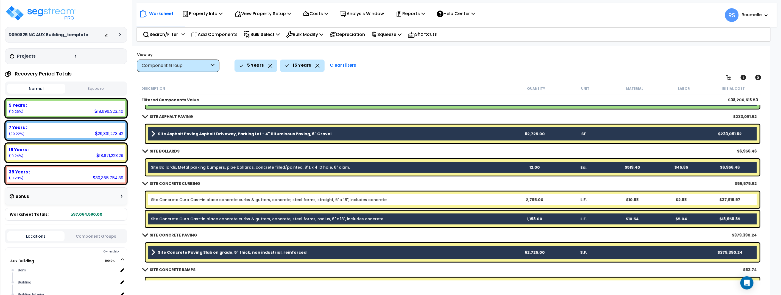
scroll to position [448, 0]
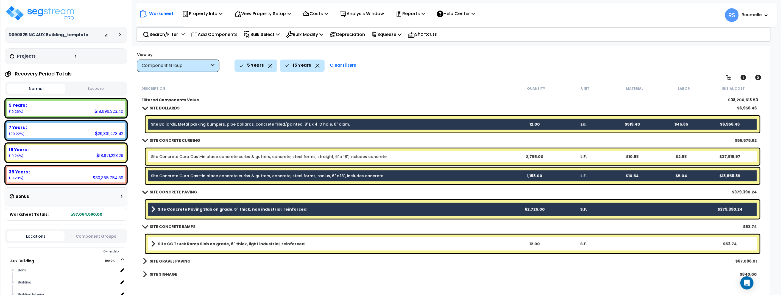
click at [201, 241] on b "Site CC Truck Ramp Slab on grade, 6" thick, light industrial, reinforced" at bounding box center [231, 243] width 147 height 5
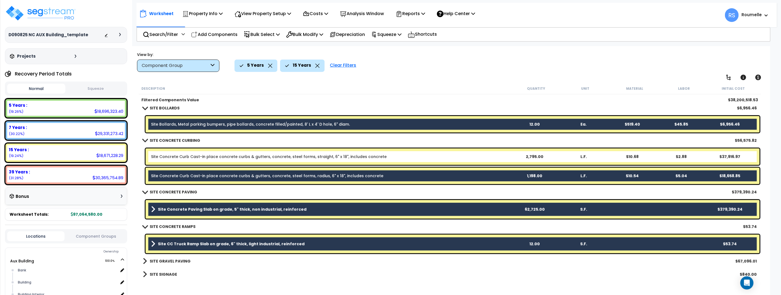
drag, startPoint x: 186, startPoint y: 260, endPoint x: 186, endPoint y: 267, distance: 7.1
click at [186, 260] on b "SITE GRAVEL PAVING" at bounding box center [170, 261] width 41 height 5
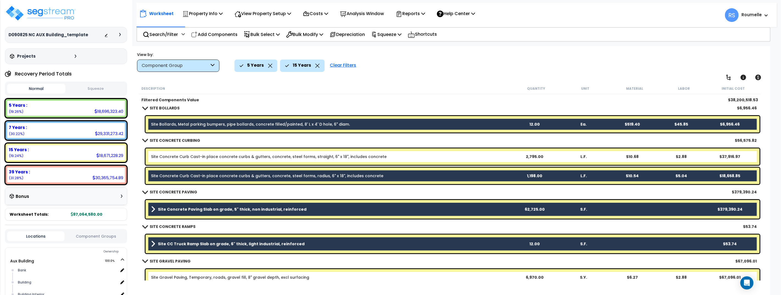
click at [190, 276] on link "Site Gravel Paving, Temporary, roads, gravel fill, 8" gravel depth, excl surfac…" at bounding box center [230, 277] width 158 height 5
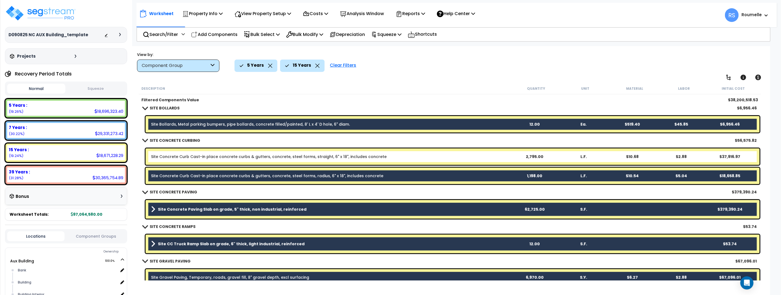
scroll to position [467, 0]
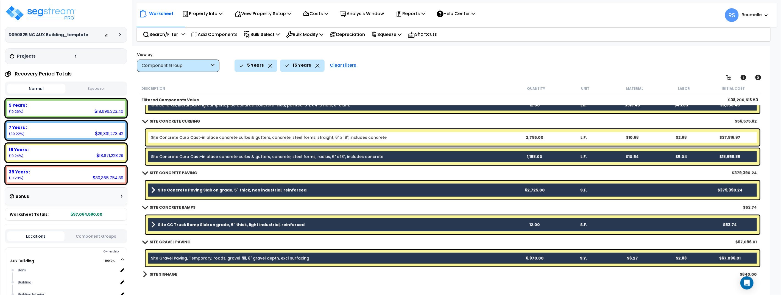
click at [174, 276] on b "SITE SIGNAGE" at bounding box center [163, 274] width 27 height 5
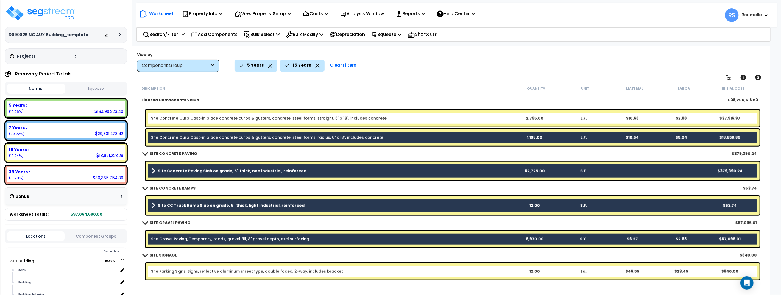
scroll to position [24, 0]
drag, startPoint x: 208, startPoint y: 272, endPoint x: 207, endPoint y: 236, distance: 36.0
click at [208, 271] on link "Site Parking Signs, Signs, reflective aluminum street type, double faced, 2-way…" at bounding box center [247, 271] width 192 height 5
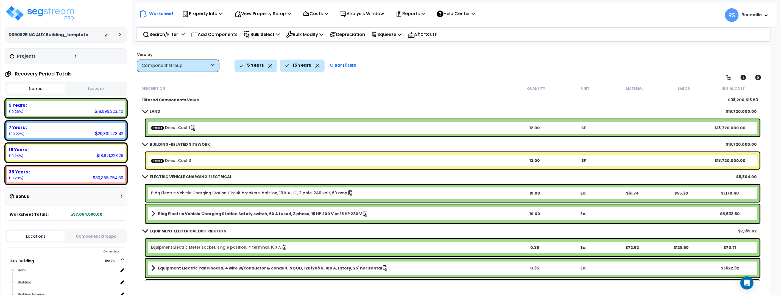
scroll to position [0, 0]
drag, startPoint x: 204, startPoint y: 193, endPoint x: 208, endPoint y: 217, distance: 24.3
click at [204, 193] on link "Bldg Electric Vehicle Charging Station Circuit breakers, bolt-on, 10 k A I.C., …" at bounding box center [252, 194] width 202 height 6
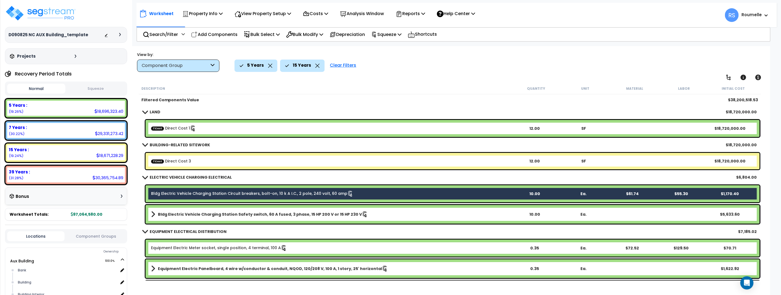
drag, startPoint x: 214, startPoint y: 215, endPoint x: 213, endPoint y: 229, distance: 13.5
click at [214, 216] on b "Bldg Electric Vehicle Charging Station Safety switch, 60 A fused, 3 phase, 15 H…" at bounding box center [260, 214] width 204 height 5
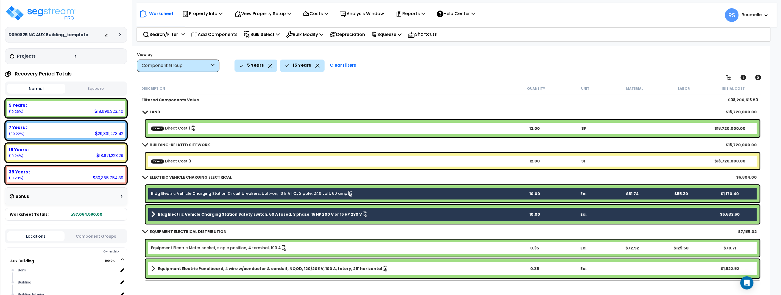
click at [212, 231] on b "EQUIPMENT ELECTRICAL DISTRIBUTION" at bounding box center [188, 231] width 77 height 5
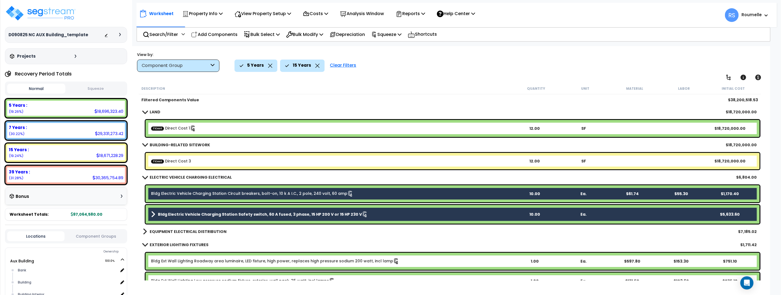
click at [207, 259] on link "Bldg Ext Wall Lighting Roadway area luminaire, LED fixture, high power, replace…" at bounding box center [275, 261] width 248 height 6
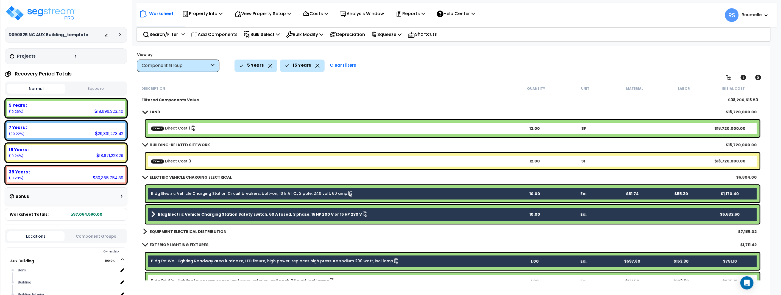
scroll to position [78, 0]
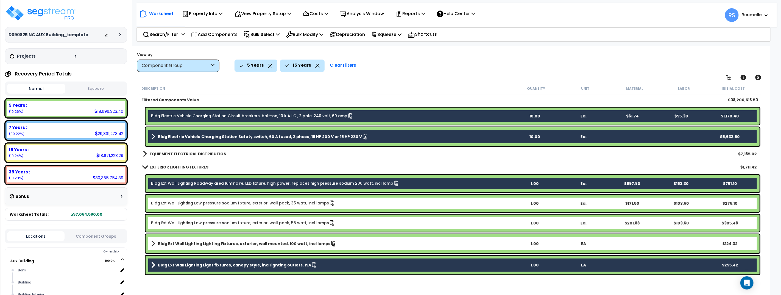
drag, startPoint x: 222, startPoint y: 203, endPoint x: 220, endPoint y: 215, distance: 12.5
click at [222, 203] on link "Bldg Ext Wall Lighting Low pressure sodium fixture, exterior, wall pack, 35 wat…" at bounding box center [243, 203] width 184 height 6
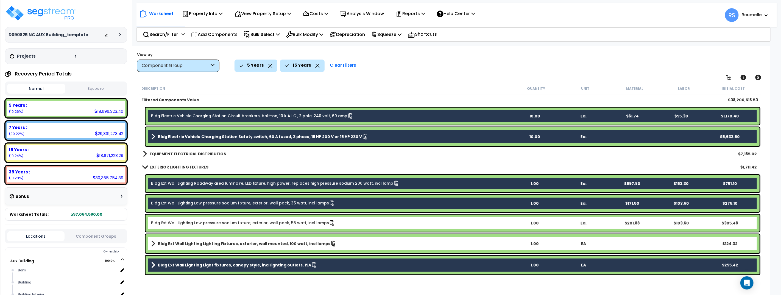
drag, startPoint x: 220, startPoint y: 223, endPoint x: 215, endPoint y: 238, distance: 16.3
click at [220, 223] on link "Bldg Ext Wall Lighting Low pressure sodium fixture, exterior, wall pack, 55 wat…" at bounding box center [243, 223] width 184 height 6
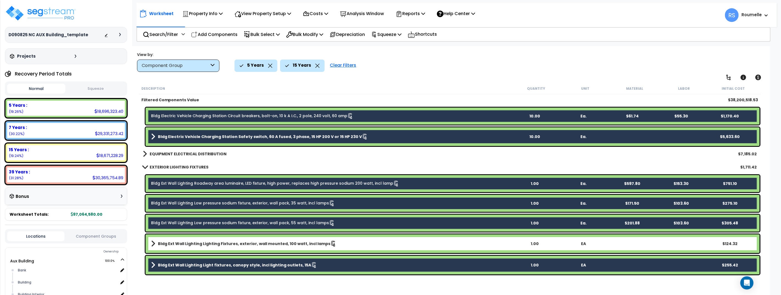
click at [215, 244] on b "Bldg Ext Wall Lighting Lighting Fixtures, exterior, wall mounted, 100 watt, inc…" at bounding box center [244, 243] width 172 height 5
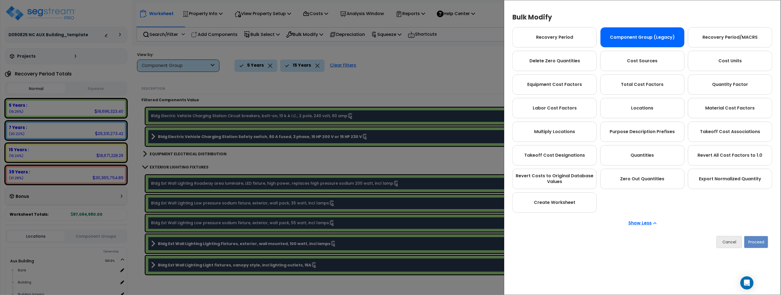
click at [641, 43] on div "Component Group (Legacy)" at bounding box center [642, 37] width 84 height 20
click at [756, 240] on button "Proceed" at bounding box center [756, 242] width 24 height 12
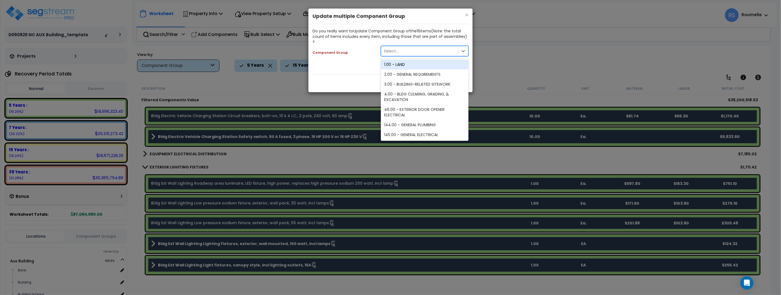
click at [420, 47] on div "Select..." at bounding box center [419, 51] width 77 height 9
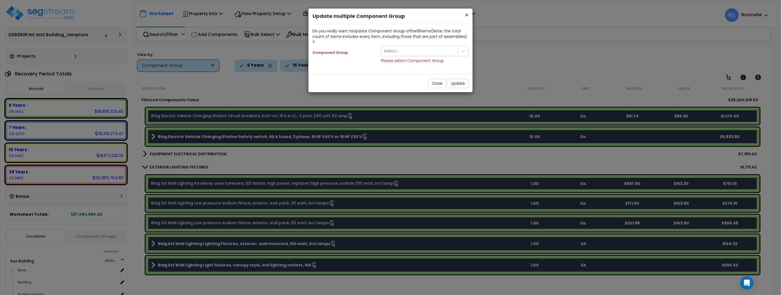
click at [466, 15] on span "×" at bounding box center [467, 15] width 4 height 8
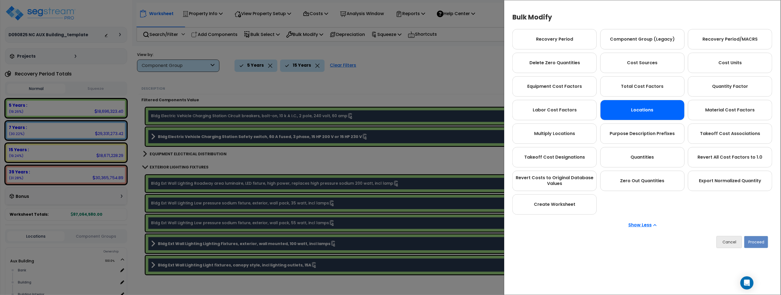
scroll to position [49, 0]
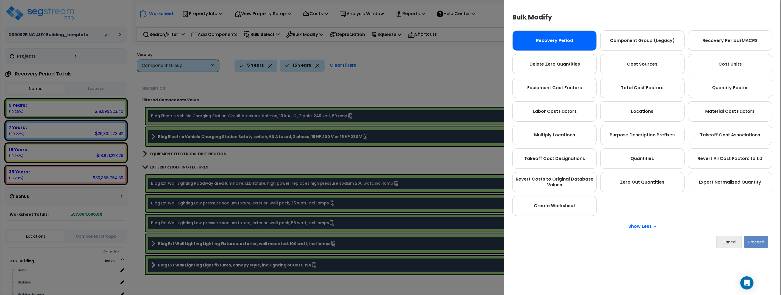
click at [564, 37] on div "Recovery Period" at bounding box center [554, 40] width 84 height 20
click at [755, 243] on button "Proceed" at bounding box center [756, 242] width 24 height 12
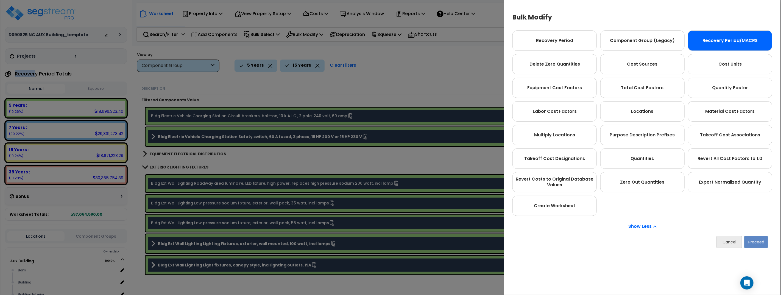
click at [723, 41] on div "Recovery Period/MACRS" at bounding box center [730, 40] width 84 height 20
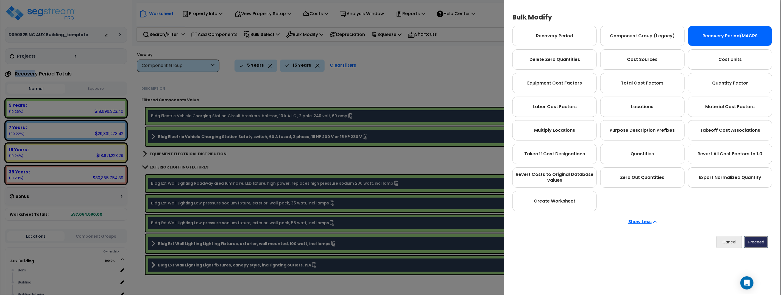
click at [758, 240] on button "Proceed" at bounding box center [756, 242] width 24 height 12
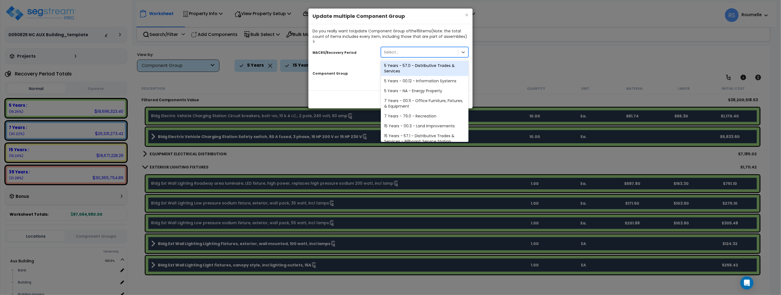
click at [416, 49] on div "Select..." at bounding box center [419, 52] width 77 height 9
click at [357, 57] on div "MACRS/Recovery Period option 5 Years - 57.0 - Distributive Trades & Services fo…" at bounding box center [390, 64] width 156 height 38
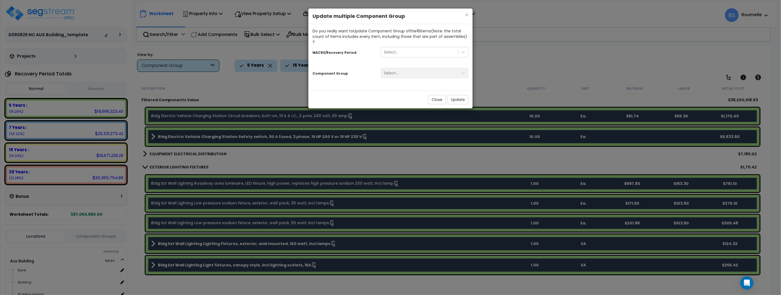
click at [409, 68] on div "Select..." at bounding box center [425, 73] width 96 height 10
click at [366, 55] on div "MACRS/Recovery Period Select..." at bounding box center [390, 53] width 164 height 17
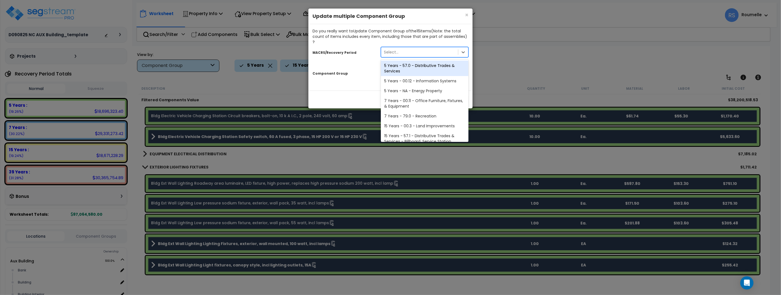
click at [398, 48] on div "Select..." at bounding box center [419, 52] width 77 height 9
click at [549, 61] on div "× Close Update multiple Component Group Do you really want to Update Component …" at bounding box center [390, 147] width 781 height 295
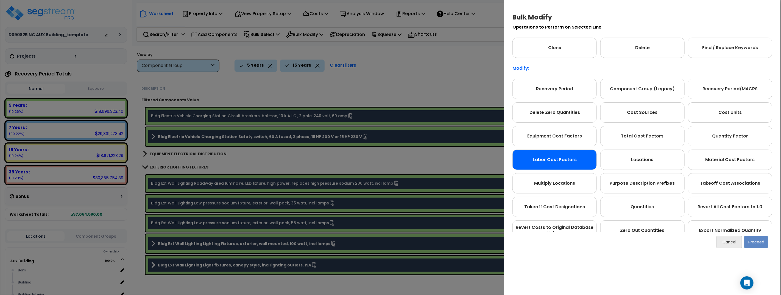
scroll to position [0, 0]
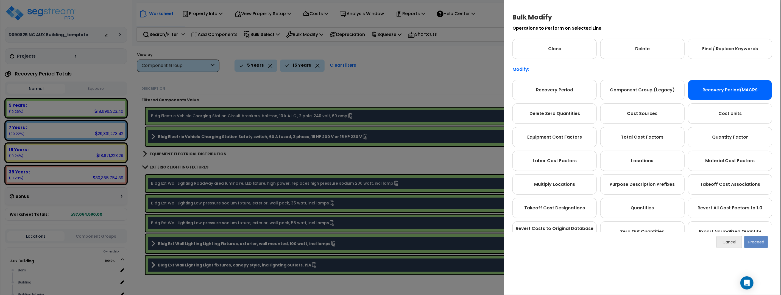
click at [742, 94] on div "Recovery Period/MACRS" at bounding box center [730, 90] width 84 height 20
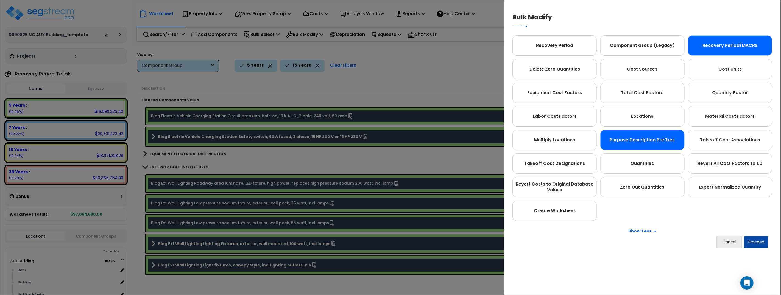
scroll to position [54, 0]
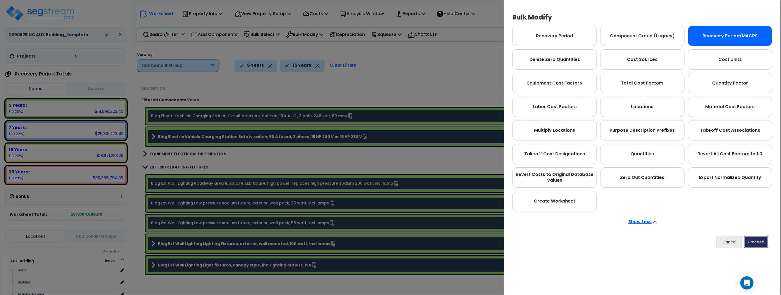
click at [761, 245] on button "Proceed" at bounding box center [756, 242] width 24 height 12
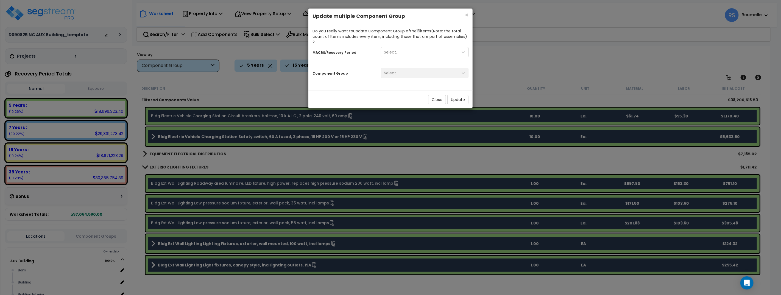
click at [413, 48] on div "Select..." at bounding box center [419, 52] width 77 height 9
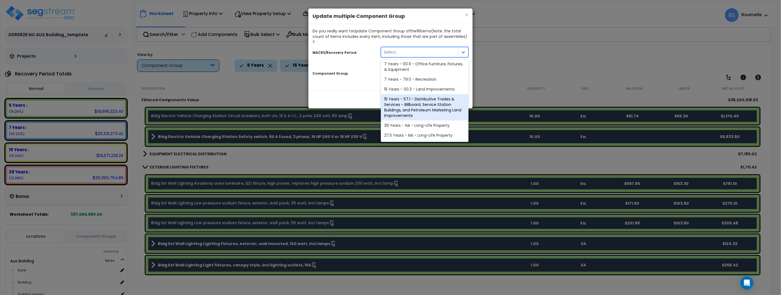
scroll to position [46, 0]
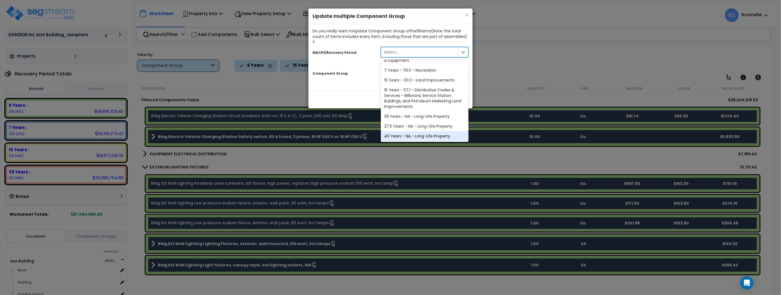
click at [439, 131] on div "40 Years - NA - Long-Life Property" at bounding box center [425, 136] width 88 height 10
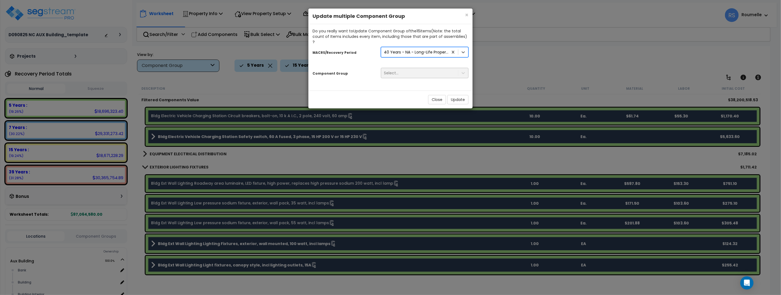
click at [426, 70] on div "Select..." at bounding box center [419, 73] width 77 height 9
click at [424, 51] on div "40 Years - NA - Long-Life Property" at bounding box center [414, 52] width 67 height 9
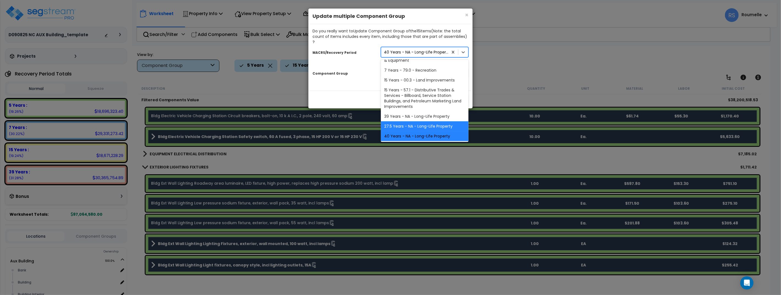
click at [427, 132] on div "40 Years - NA - Long-Life Property" at bounding box center [425, 136] width 88 height 10
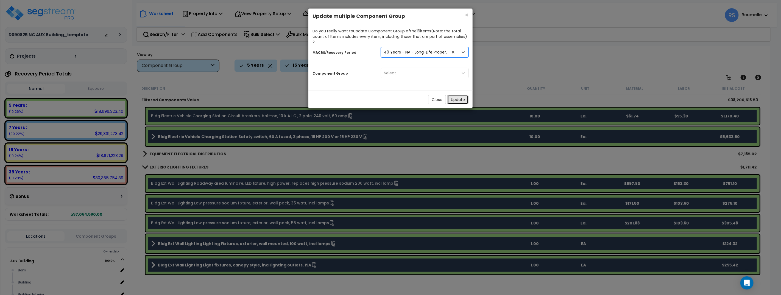
click at [460, 95] on button "Update" at bounding box center [457, 99] width 21 height 9
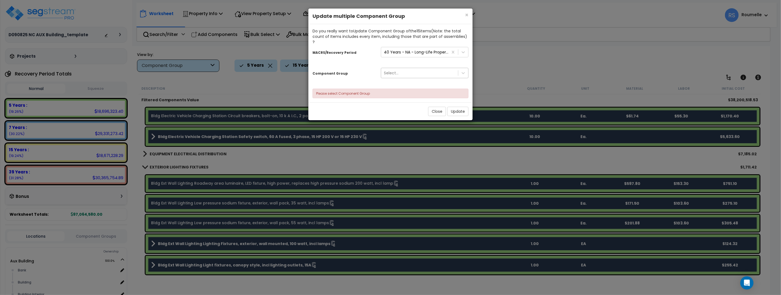
click at [414, 69] on div "Select..." at bounding box center [419, 73] width 77 height 9
click at [362, 71] on div "Component Group" at bounding box center [342, 73] width 68 height 10
click at [412, 49] on div "40 Years - NA - Long-Life Property" at bounding box center [416, 51] width 65 height 5
click at [361, 73] on div "Component Group Select..." at bounding box center [390, 74] width 164 height 17
click at [467, 14] on span "×" at bounding box center [467, 15] width 4 height 8
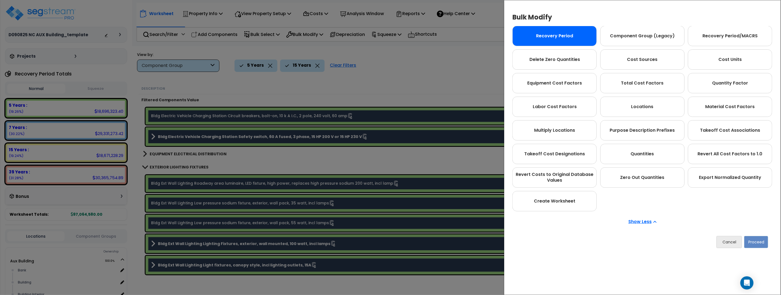
click at [572, 40] on div "Recovery Period" at bounding box center [554, 36] width 84 height 20
click at [757, 244] on button "Proceed" at bounding box center [756, 242] width 24 height 12
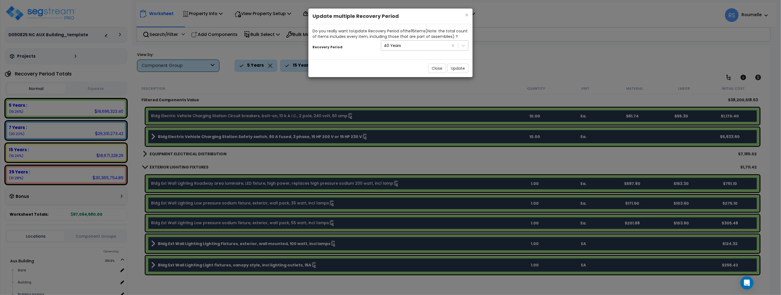
click at [420, 43] on div "40 Years" at bounding box center [414, 45] width 67 height 9
click at [362, 58] on div "Do you really want to Update Recovery Period of the 16 item s (Note: the total …" at bounding box center [390, 41] width 164 height 35
drag, startPoint x: 468, startPoint y: 14, endPoint x: 533, endPoint y: 19, distance: 65.3
click at [468, 14] on span "×" at bounding box center [467, 15] width 4 height 8
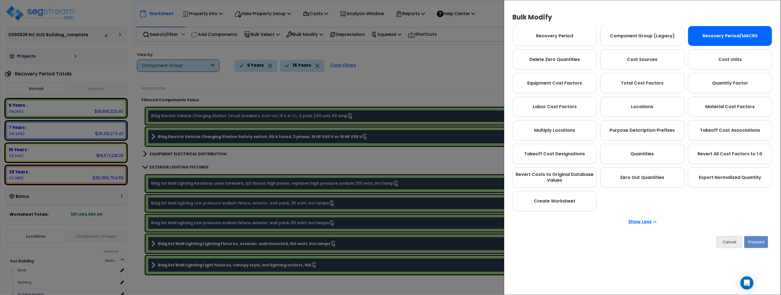
click at [736, 36] on div "Recovery Period/MACRS" at bounding box center [730, 36] width 84 height 20
click at [758, 240] on button "Proceed" at bounding box center [756, 242] width 24 height 12
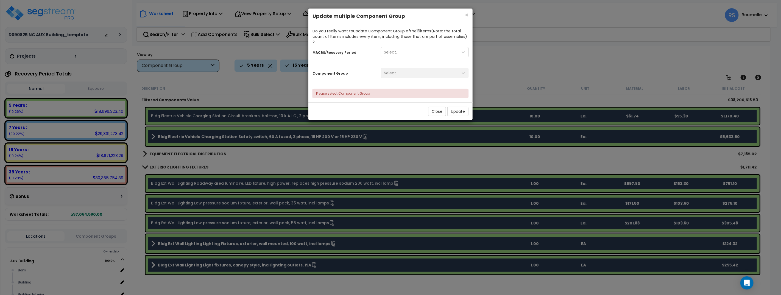
click at [406, 48] on div "Select..." at bounding box center [419, 52] width 77 height 9
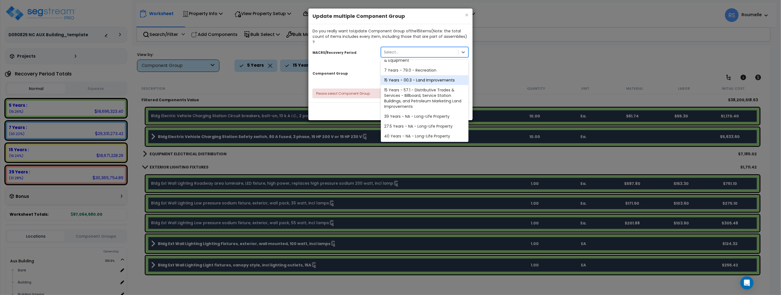
click at [366, 68] on div "Component Group" at bounding box center [342, 73] width 68 height 10
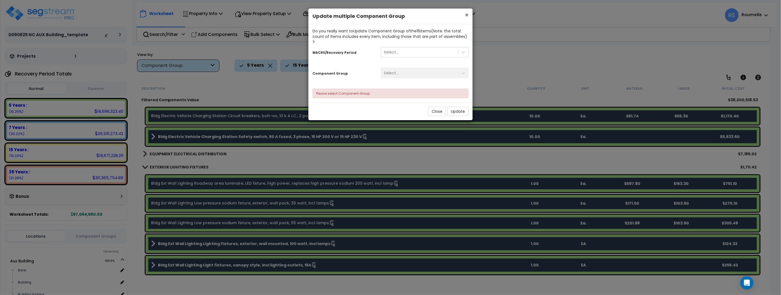
click at [466, 15] on span "×" at bounding box center [467, 15] width 4 height 8
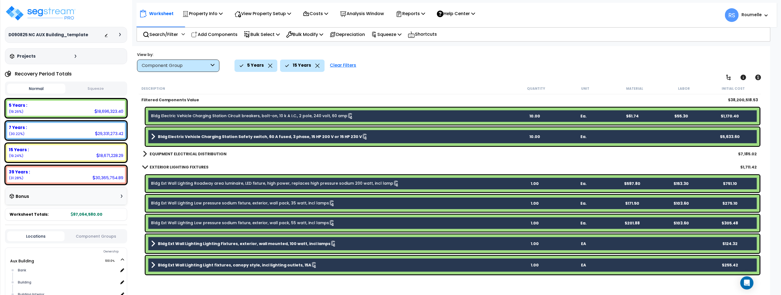
click at [391, 82] on div "Worksheet Property Info Property Setup Add Property Unit Template property Clon…" at bounding box center [450, 193] width 640 height 295
click at [323, 34] on icon at bounding box center [321, 34] width 4 height 4
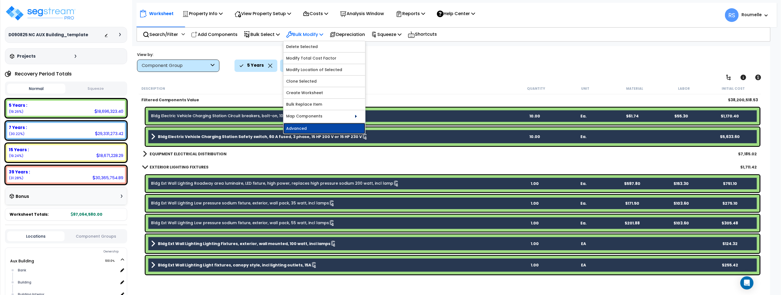
click at [323, 129] on link "Advanced" at bounding box center [324, 128] width 82 height 11
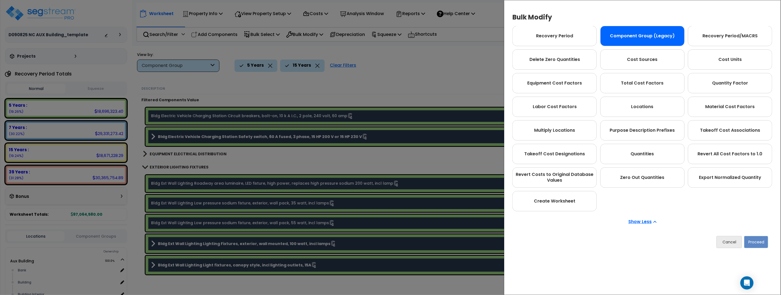
click at [643, 39] on div "Component Group (Legacy)" at bounding box center [642, 36] width 84 height 20
click at [758, 243] on button "Proceed" at bounding box center [756, 242] width 24 height 12
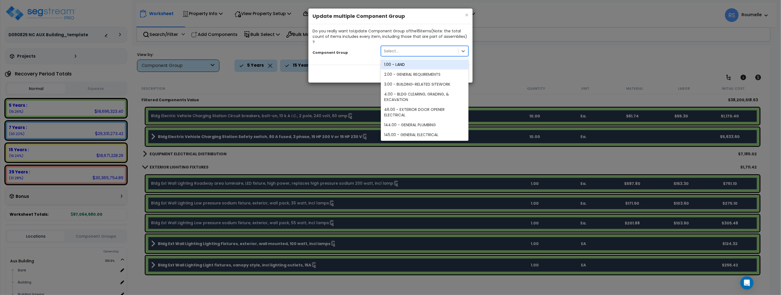
click at [407, 47] on div "Select..." at bounding box center [419, 51] width 77 height 9
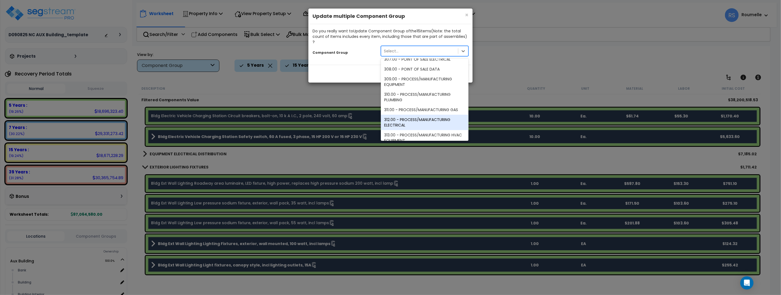
drag, startPoint x: 349, startPoint y: 66, endPoint x: 439, endPoint y: 30, distance: 97.3
click at [355, 65] on div "Close Update" at bounding box center [390, 74] width 164 height 18
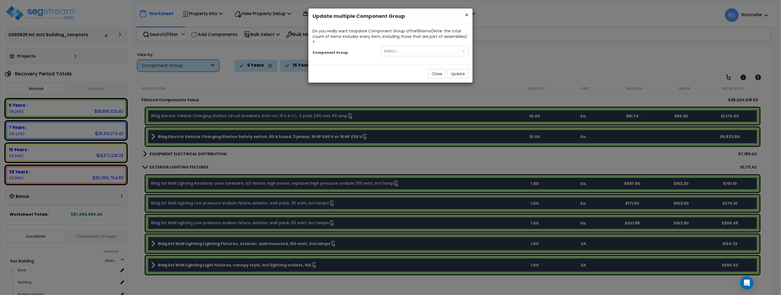
drag, startPoint x: 467, startPoint y: 15, endPoint x: 475, endPoint y: 17, distance: 9.2
click at [467, 15] on span "×" at bounding box center [467, 15] width 4 height 8
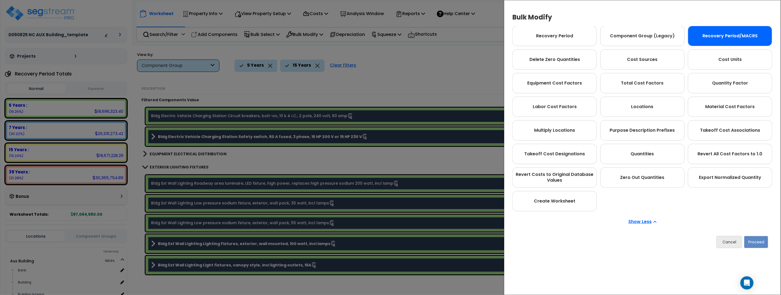
click at [712, 37] on div "Recovery Period/MACRS" at bounding box center [730, 36] width 84 height 20
click at [758, 240] on button "Proceed" at bounding box center [756, 242] width 24 height 12
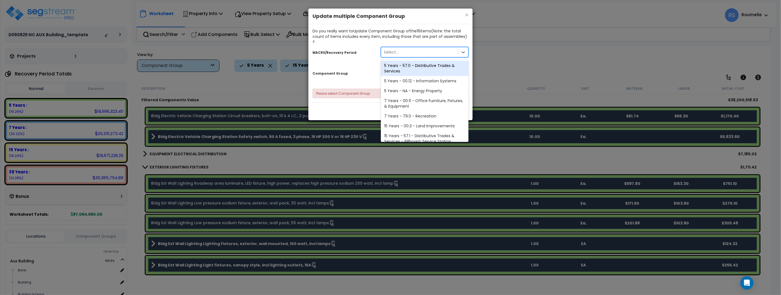
click at [408, 48] on div "Select..." at bounding box center [419, 52] width 77 height 9
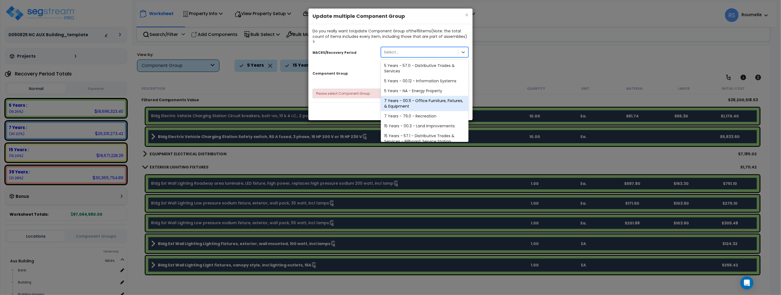
scroll to position [46, 0]
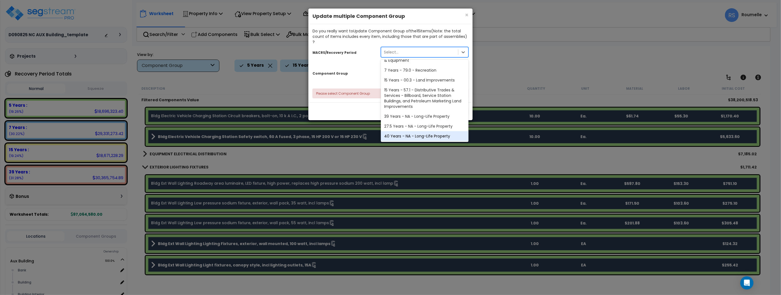
click at [417, 131] on div "40 Years - NA - Long-Life Property" at bounding box center [425, 136] width 88 height 10
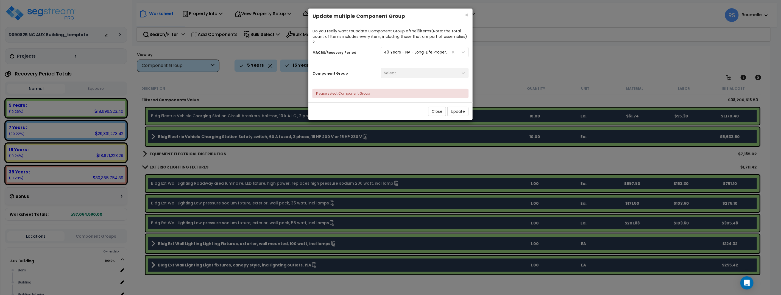
click at [415, 68] on div "Select..." at bounding box center [425, 73] width 96 height 10
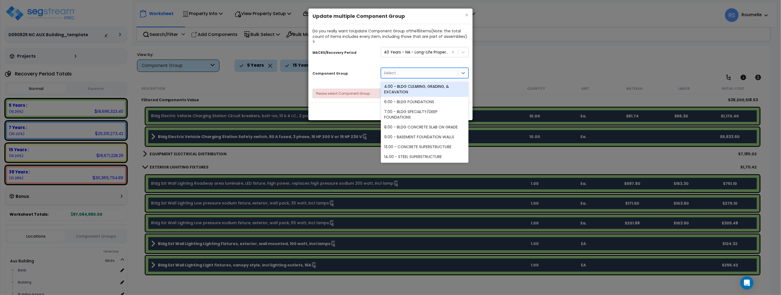
click at [443, 69] on div "Select..." at bounding box center [419, 73] width 77 height 9
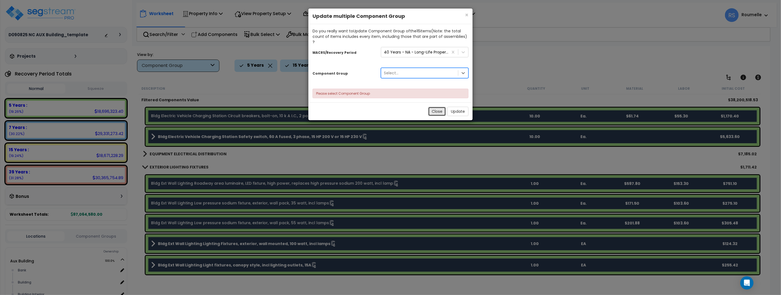
click at [435, 107] on button "Close" at bounding box center [437, 111] width 18 height 9
